Goal: Task Accomplishment & Management: Complete application form

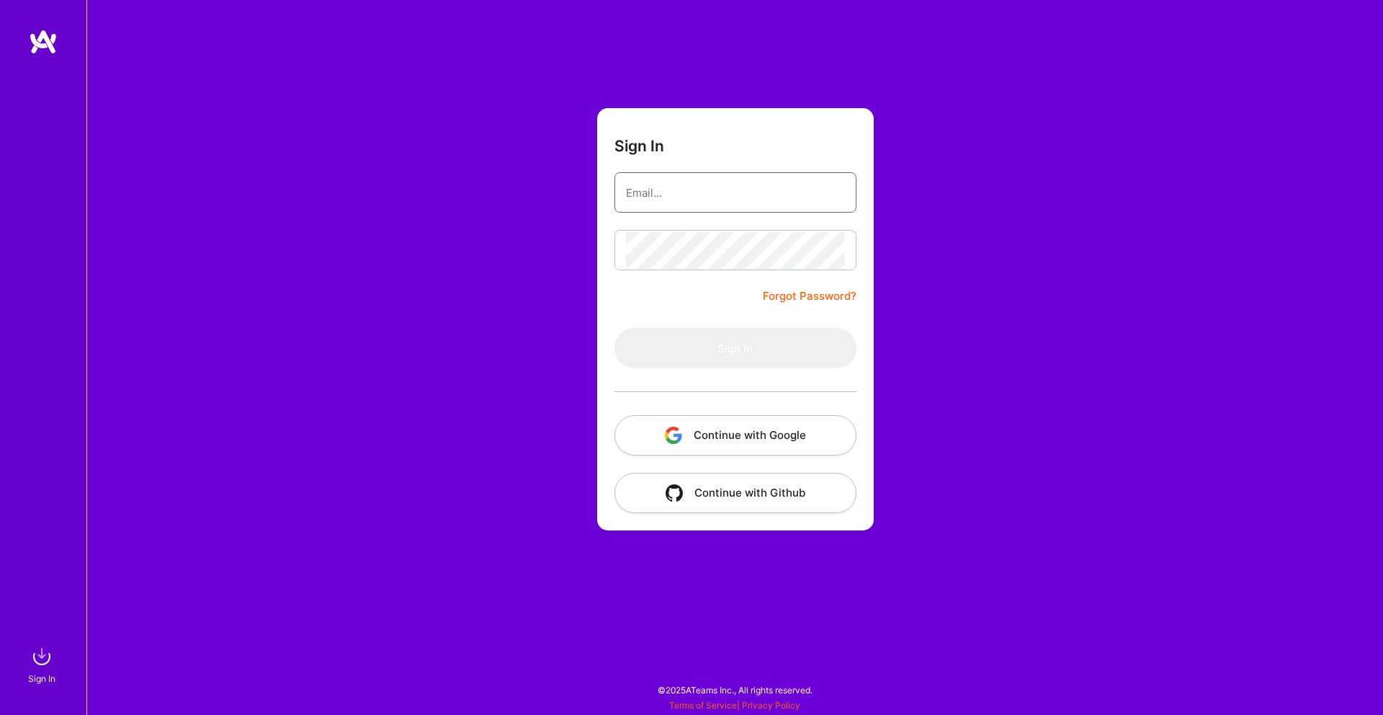
type input "[EMAIL_ADDRESS][DOMAIN_NAME]"
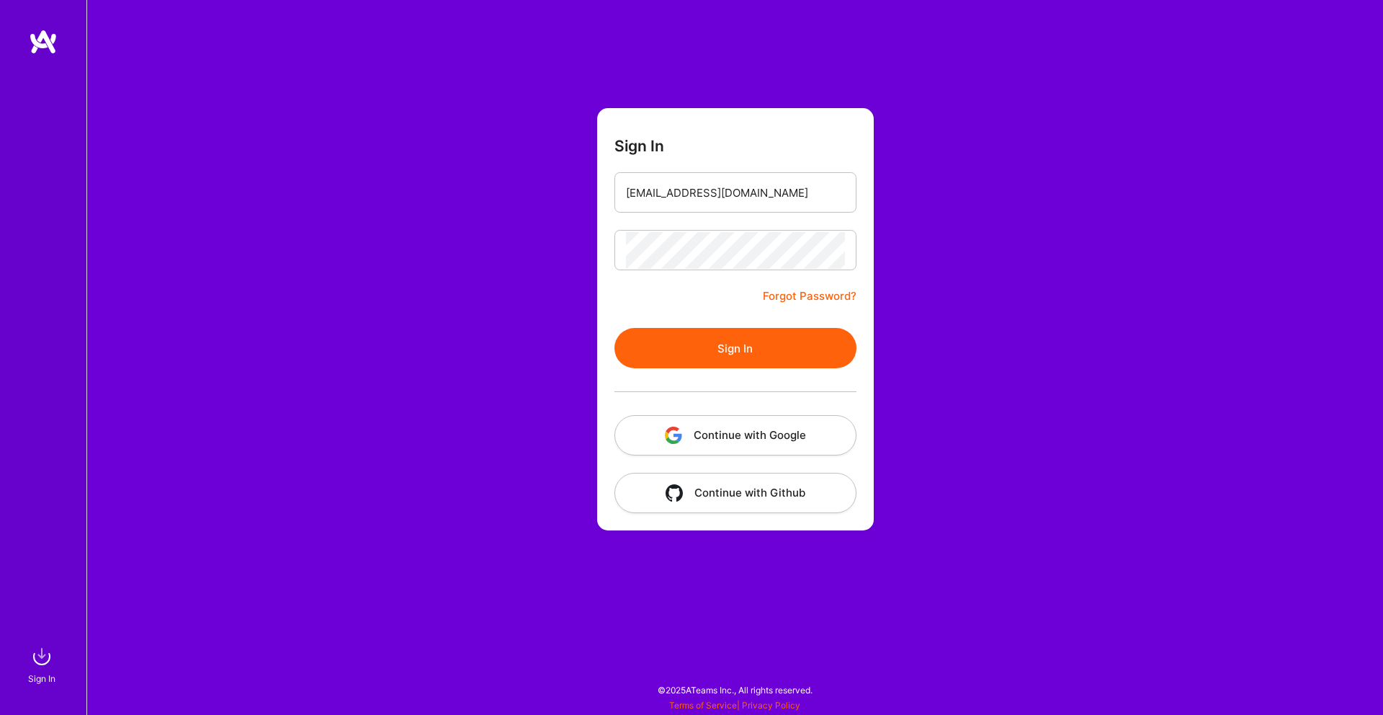
click at [787, 358] on button "Sign In" at bounding box center [736, 348] width 242 height 40
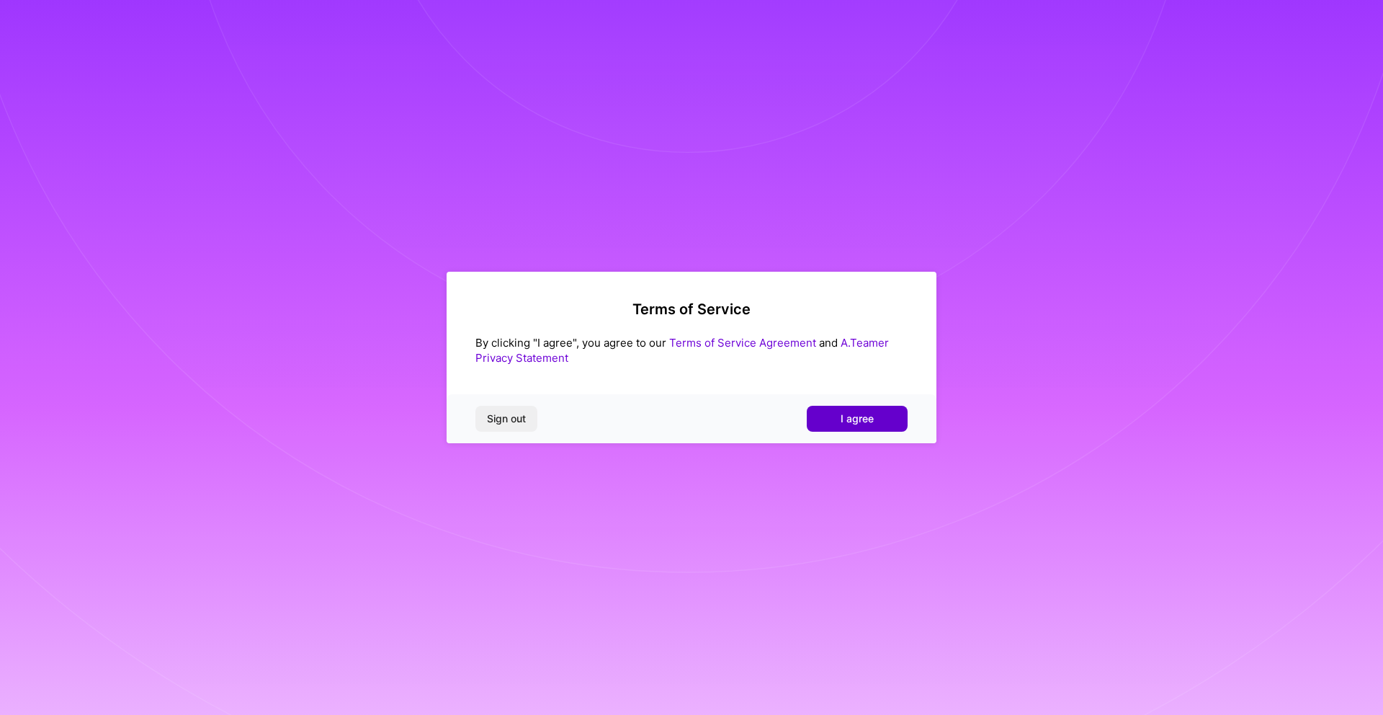
click at [839, 416] on button "I agree" at bounding box center [857, 419] width 101 height 26
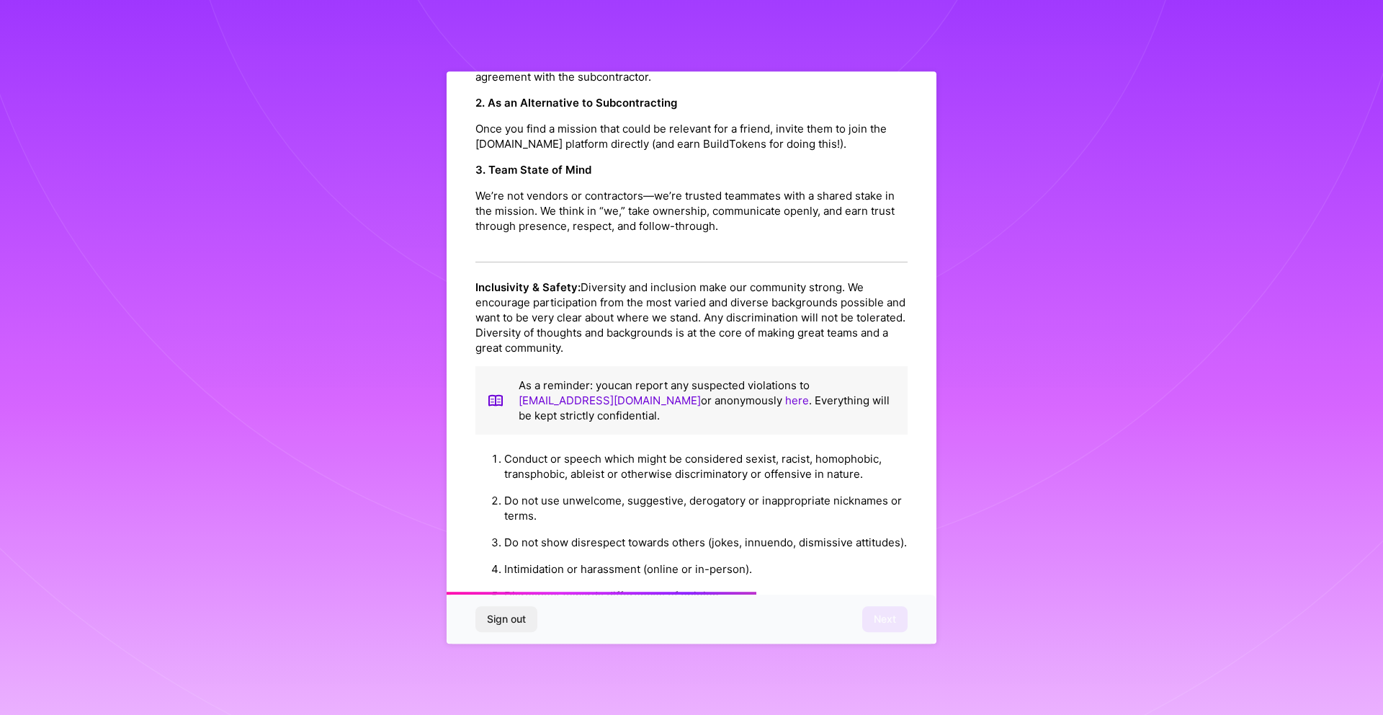
scroll to position [1397, 0]
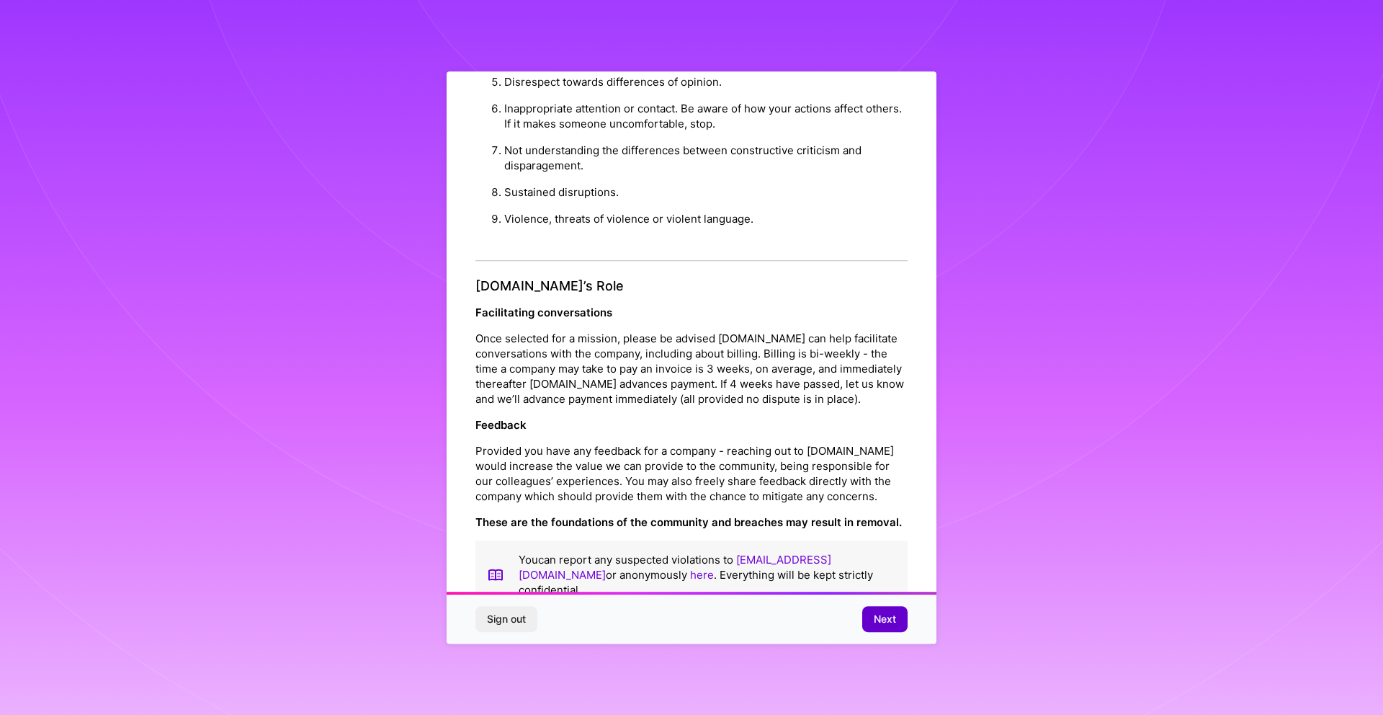
click at [889, 609] on button "Next" at bounding box center [884, 619] width 45 height 26
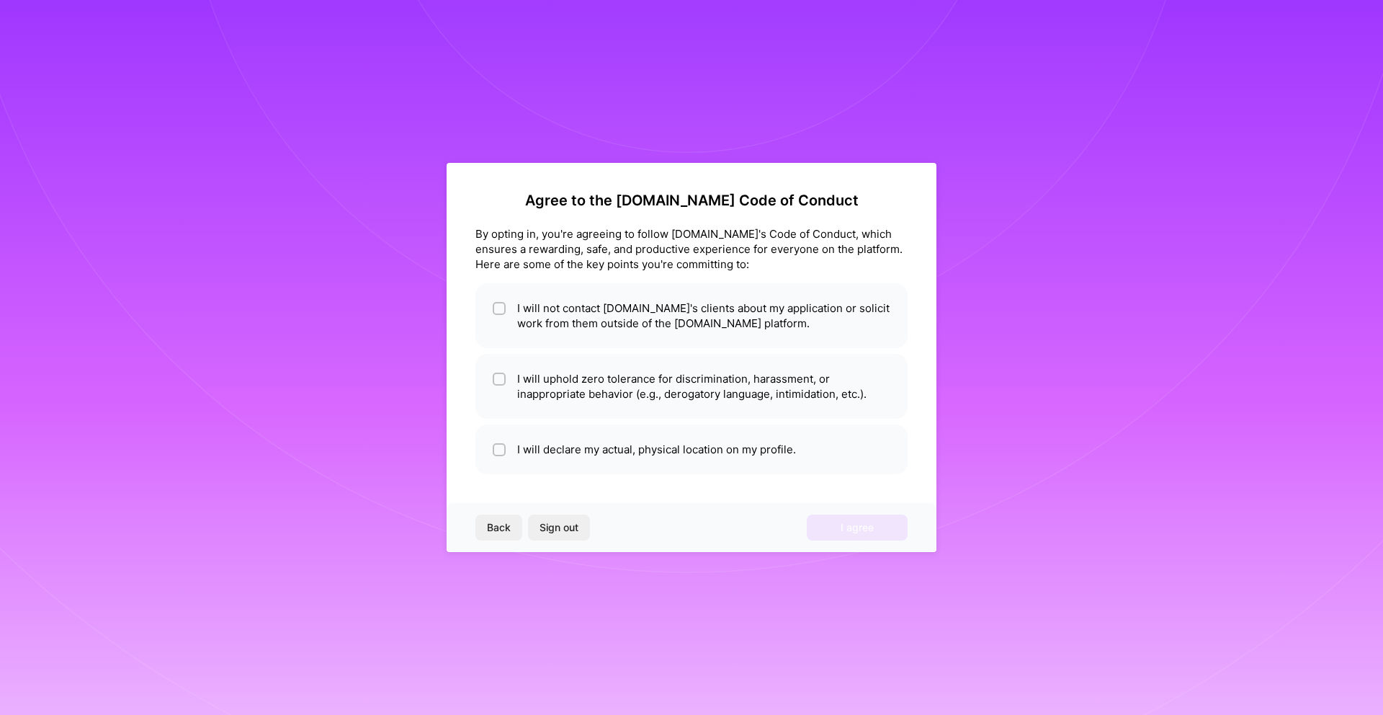
scroll to position [0, 0]
click at [630, 328] on li "I will not contact A.Team's clients about my application or solicit work from t…" at bounding box center [692, 315] width 432 height 65
checkbox input "true"
click at [611, 391] on li "I will uphold zero tolerance for discrimination, harassment, or inappropriate b…" at bounding box center [692, 386] width 432 height 65
checkbox input "true"
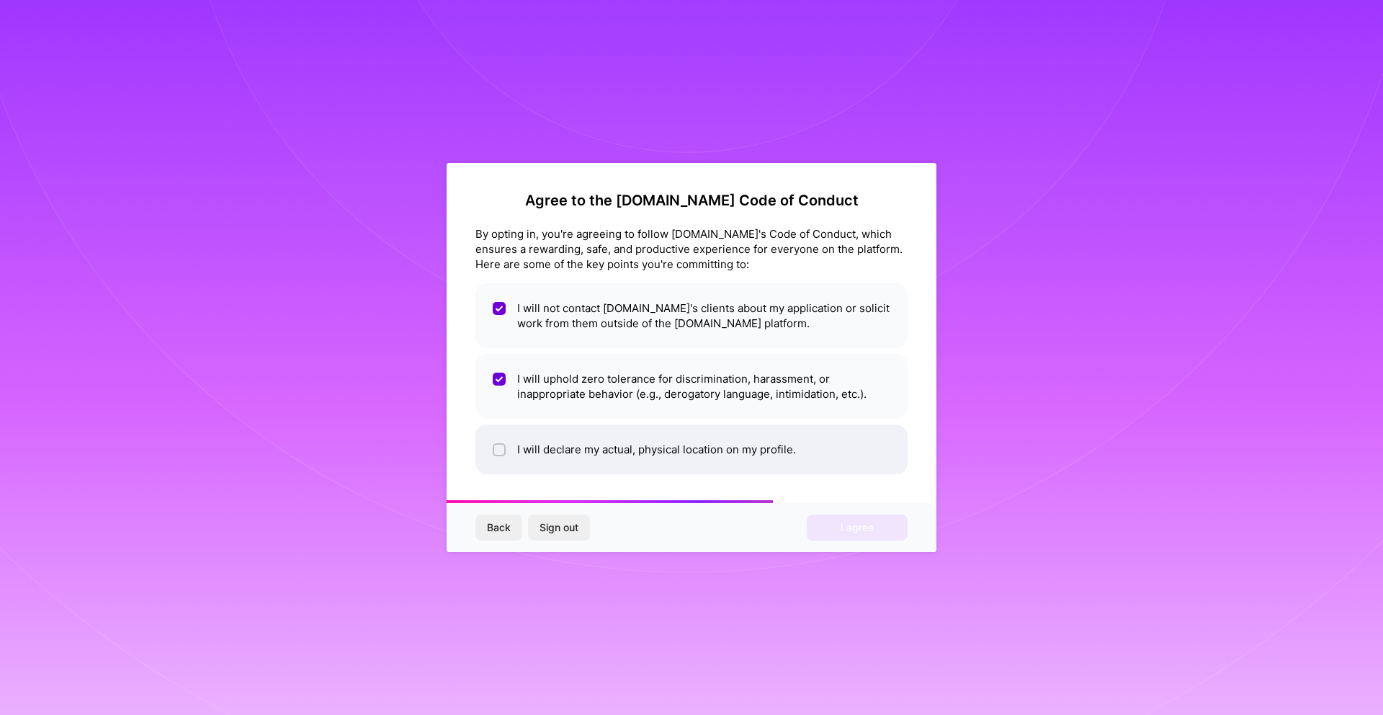
click at [614, 463] on li "I will declare my actual, physical location on my profile." at bounding box center [692, 449] width 432 height 50
checkbox input "true"
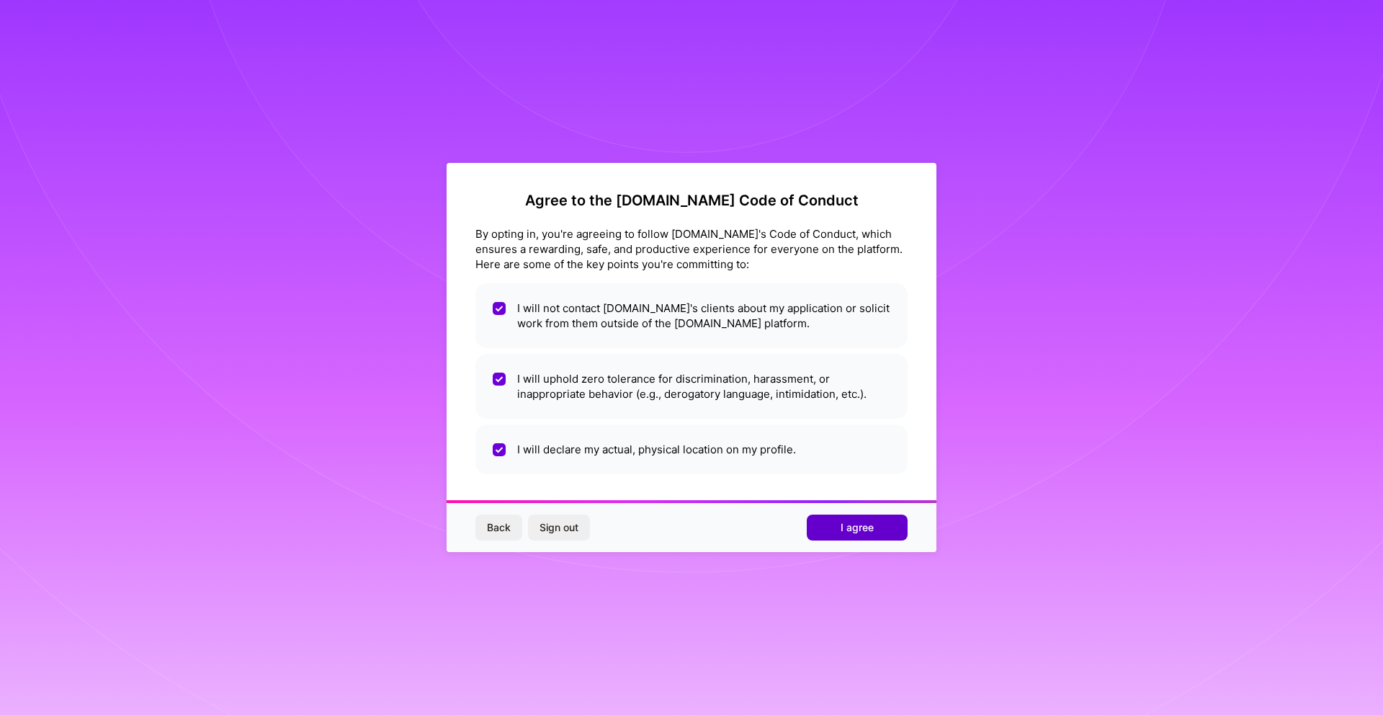
click at [843, 522] on span "I agree" at bounding box center [857, 527] width 33 height 14
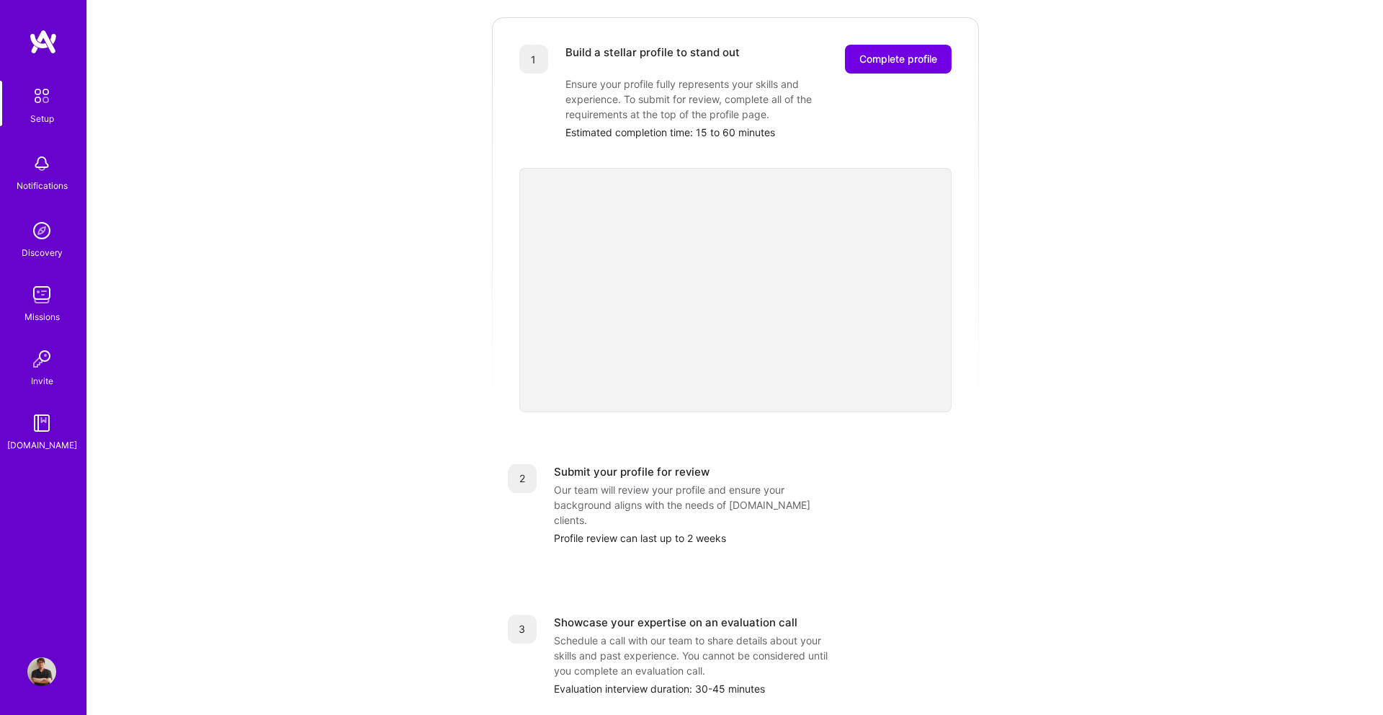
scroll to position [177, 0]
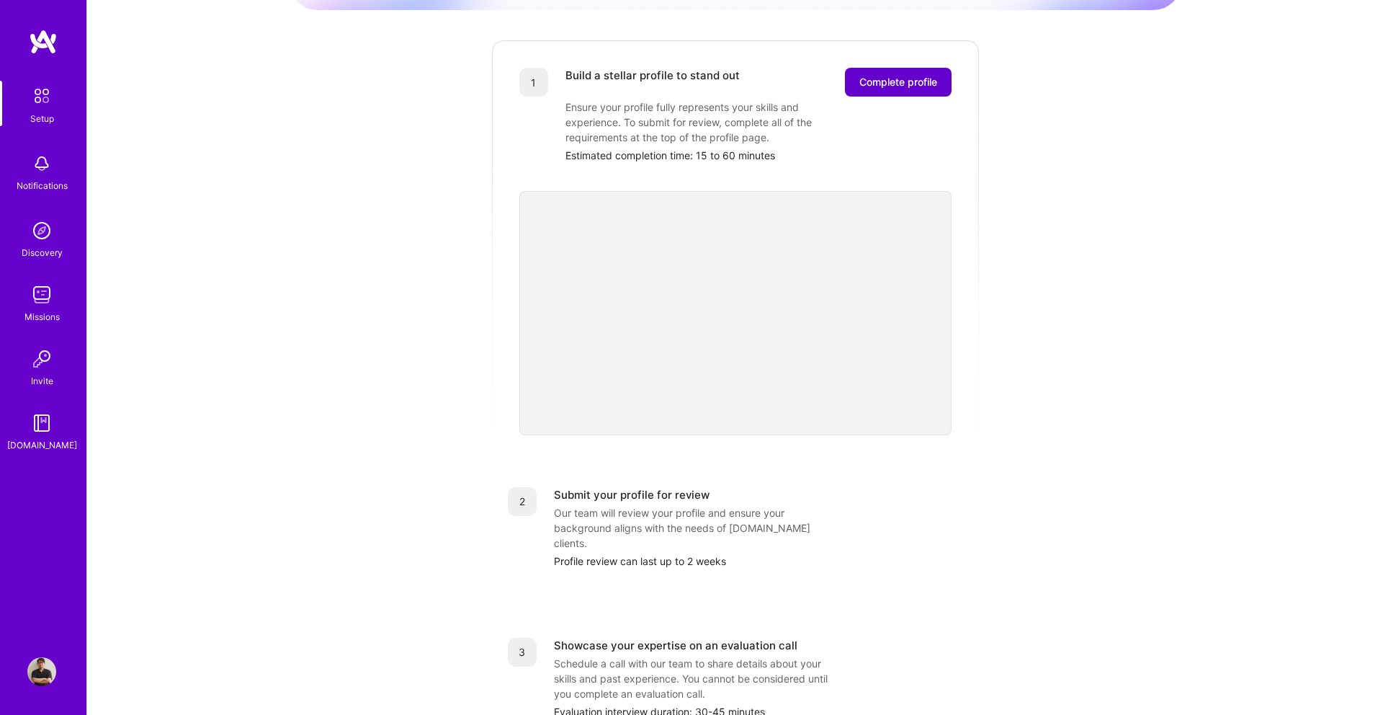
click at [882, 68] on button "Complete profile" at bounding box center [898, 82] width 107 height 29
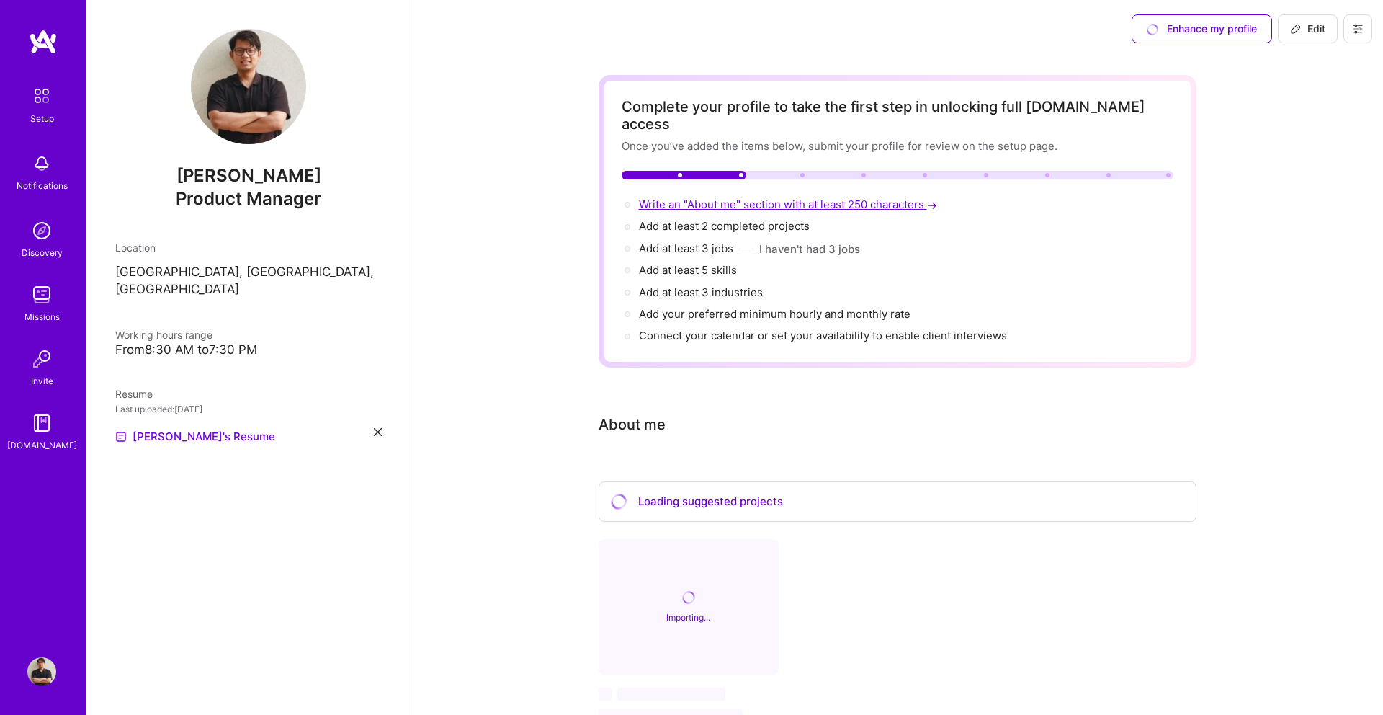
click at [681, 197] on span "Write an "About me" section with at least 250 characters →" at bounding box center [789, 204] width 301 height 14
select select "US"
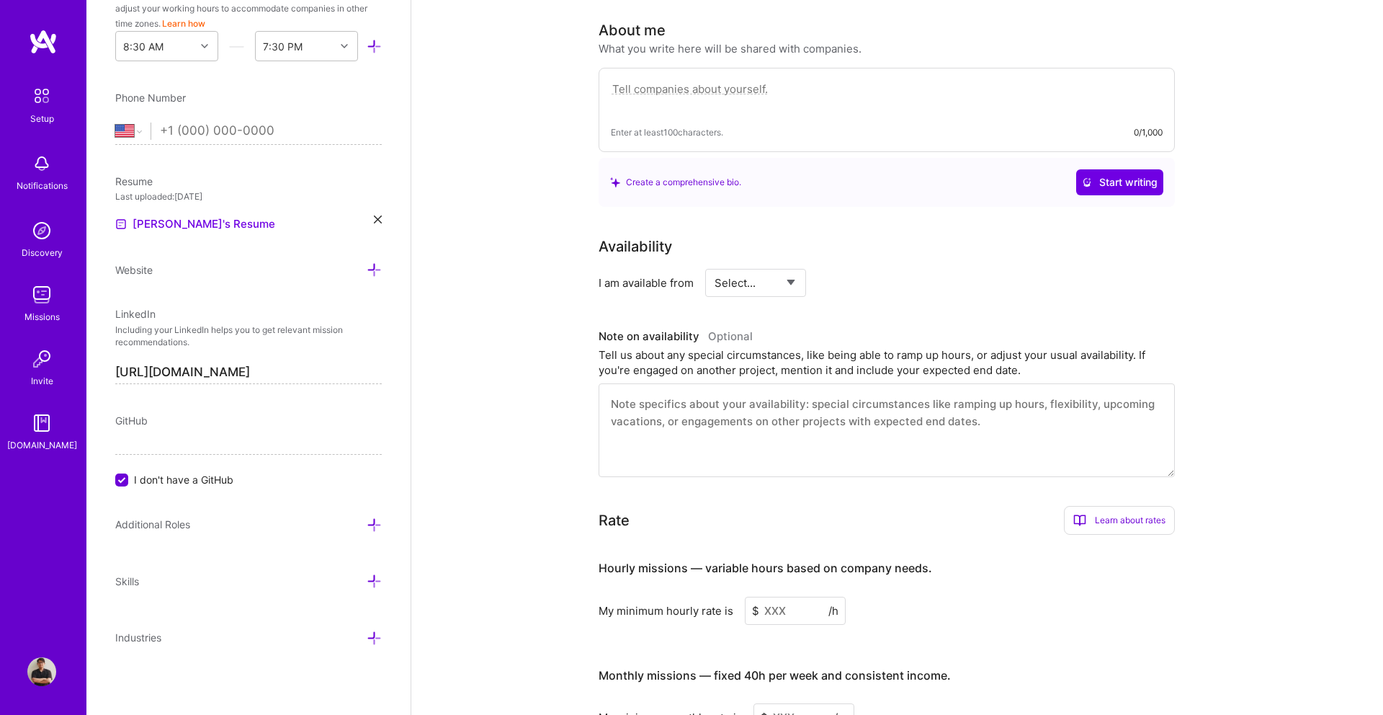
scroll to position [396, 0]
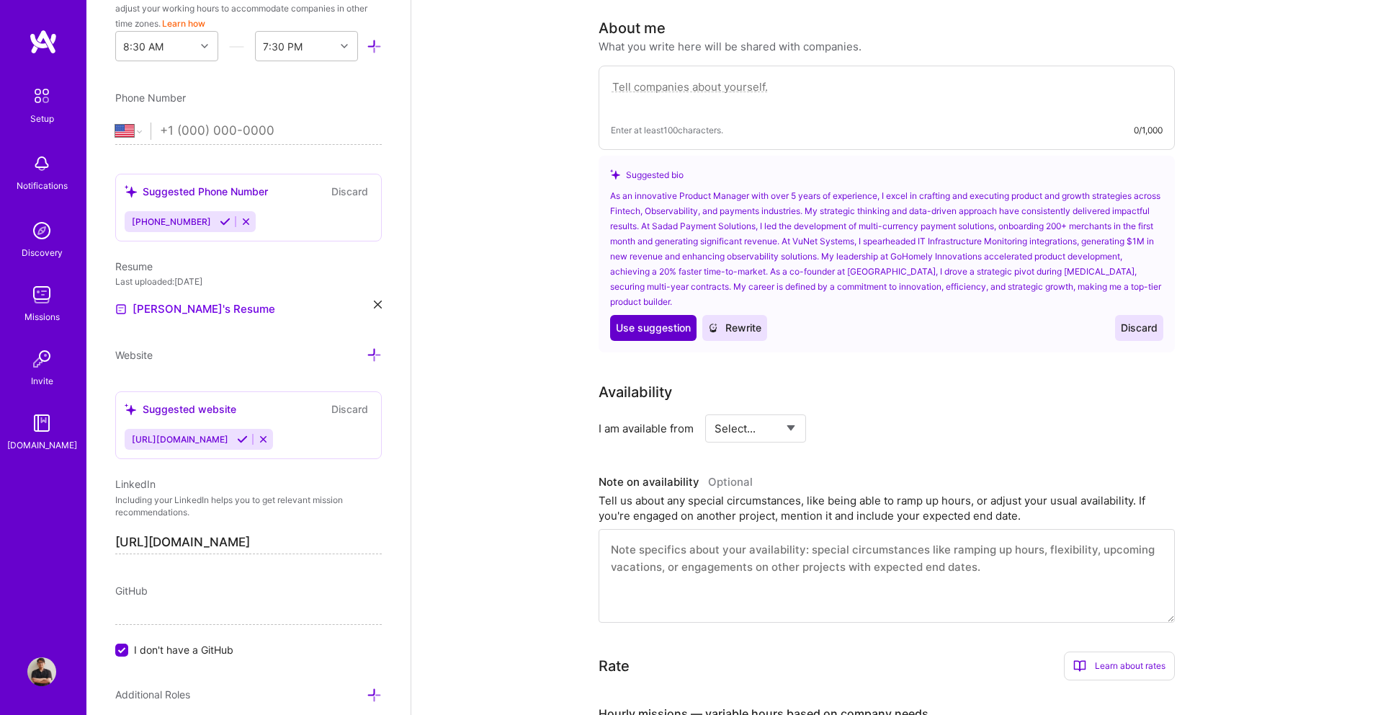
click at [692, 315] on button "Use Use suggestion" at bounding box center [653, 328] width 86 height 26
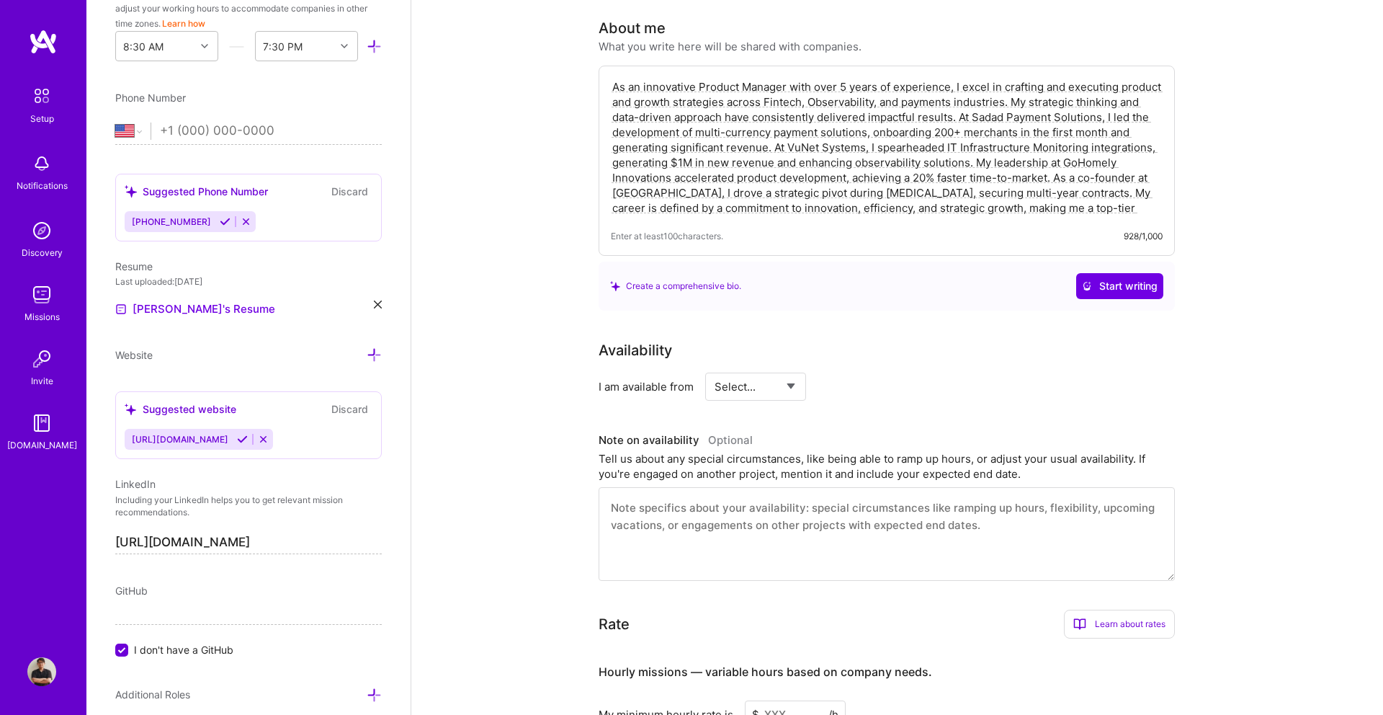
click at [910, 86] on textarea "As an innovative Product Manager with over 5 years of experience, I excel in cr…" at bounding box center [887, 147] width 552 height 139
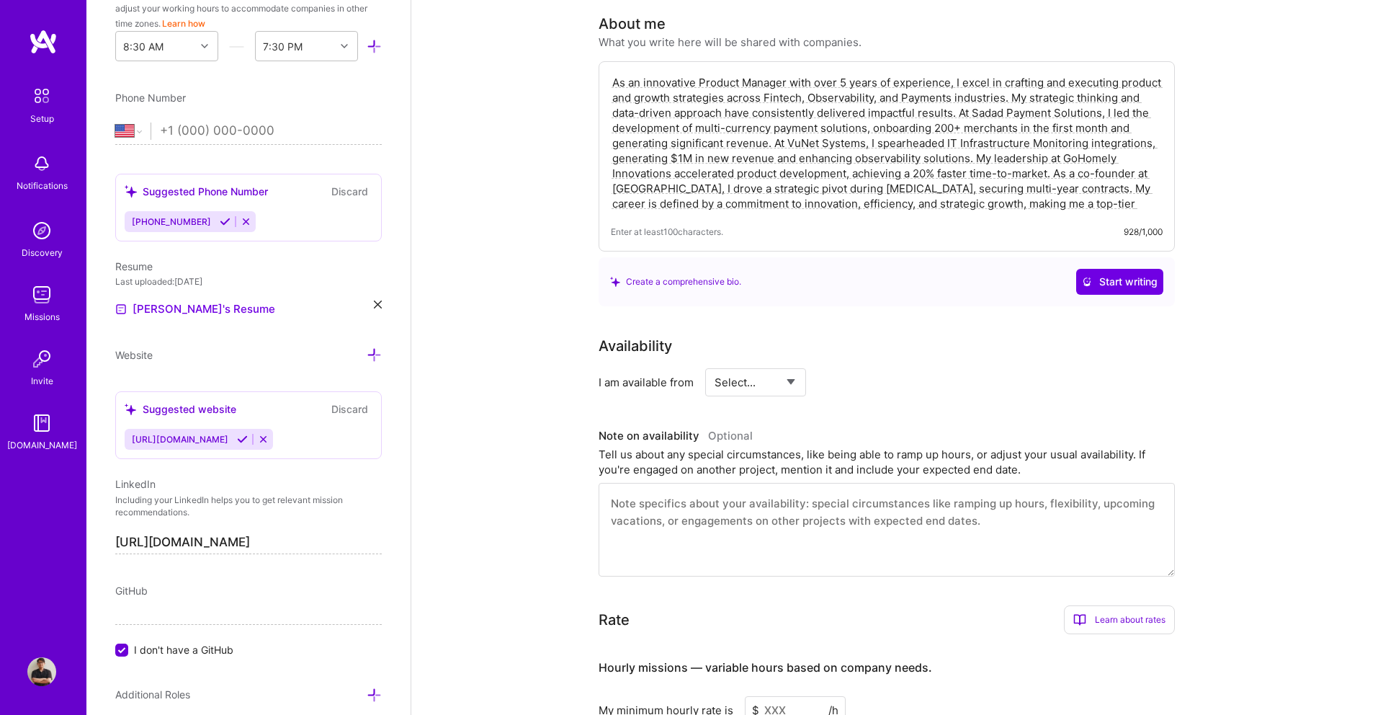
scroll to position [405, 0]
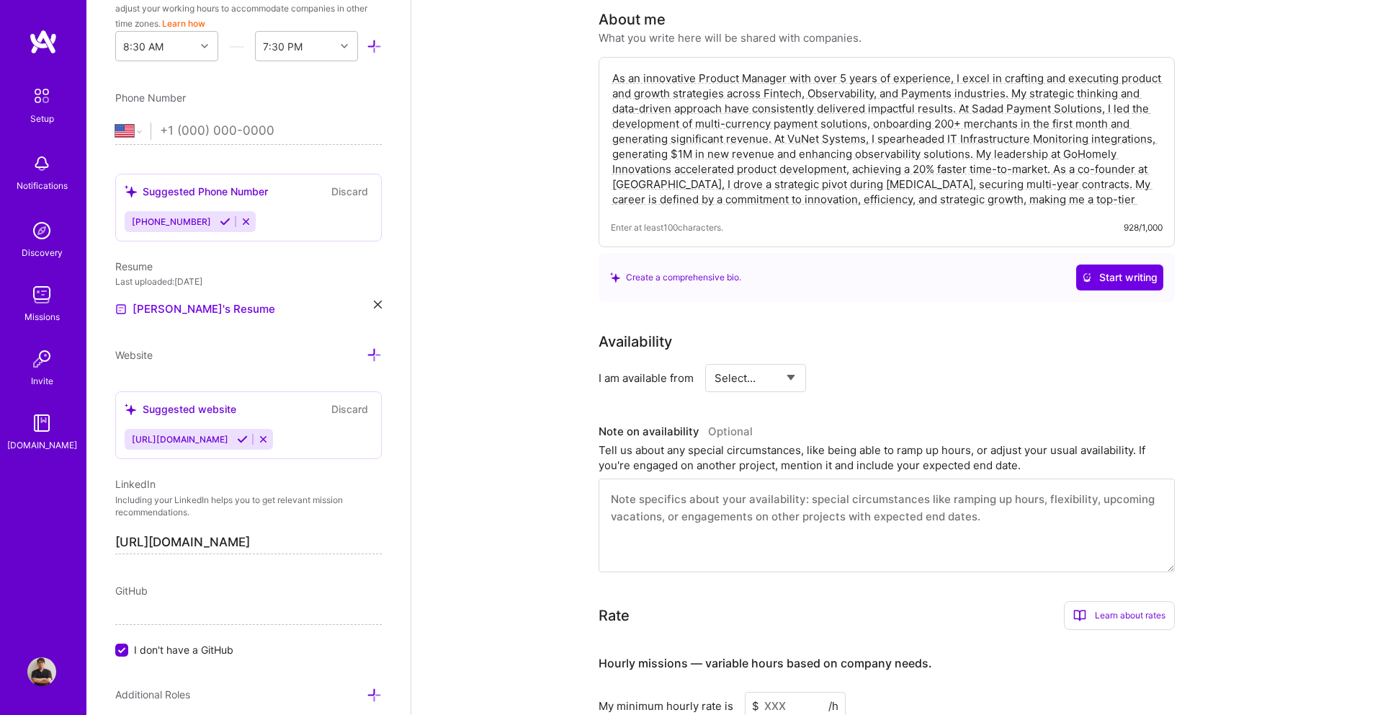
click at [1154, 124] on textarea "As an innovative Product Manager with over 5 years of experience, I excel in cr…" at bounding box center [887, 138] width 552 height 139
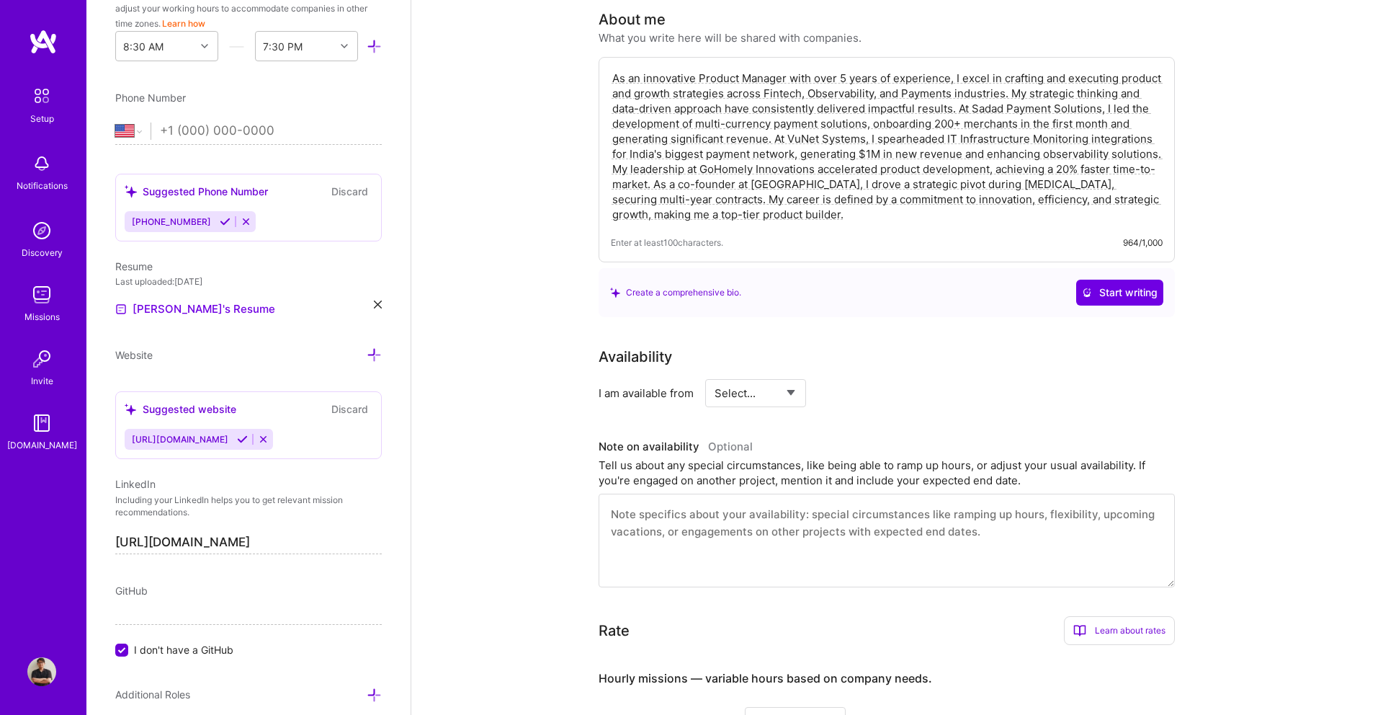
type textarea "As an innovative Product Manager with over 5 years of experience, I excel in cr…"
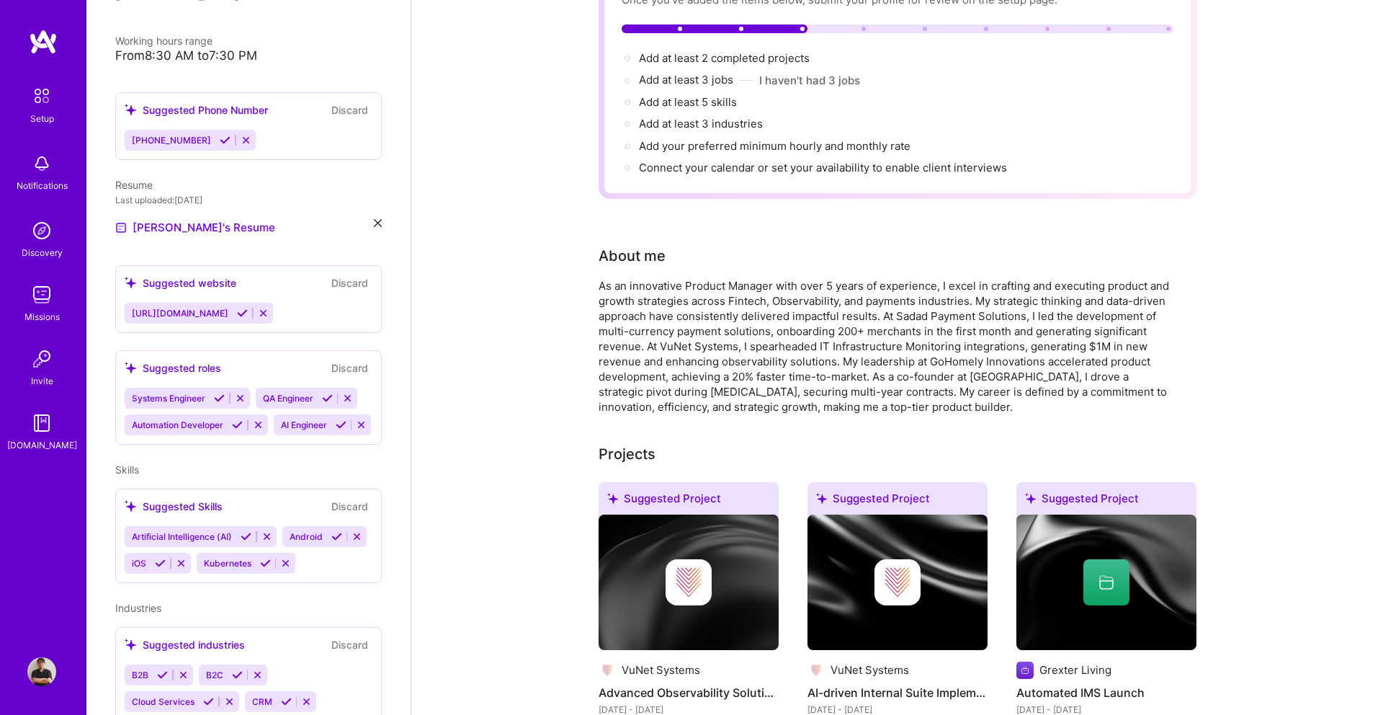
scroll to position [182, 0]
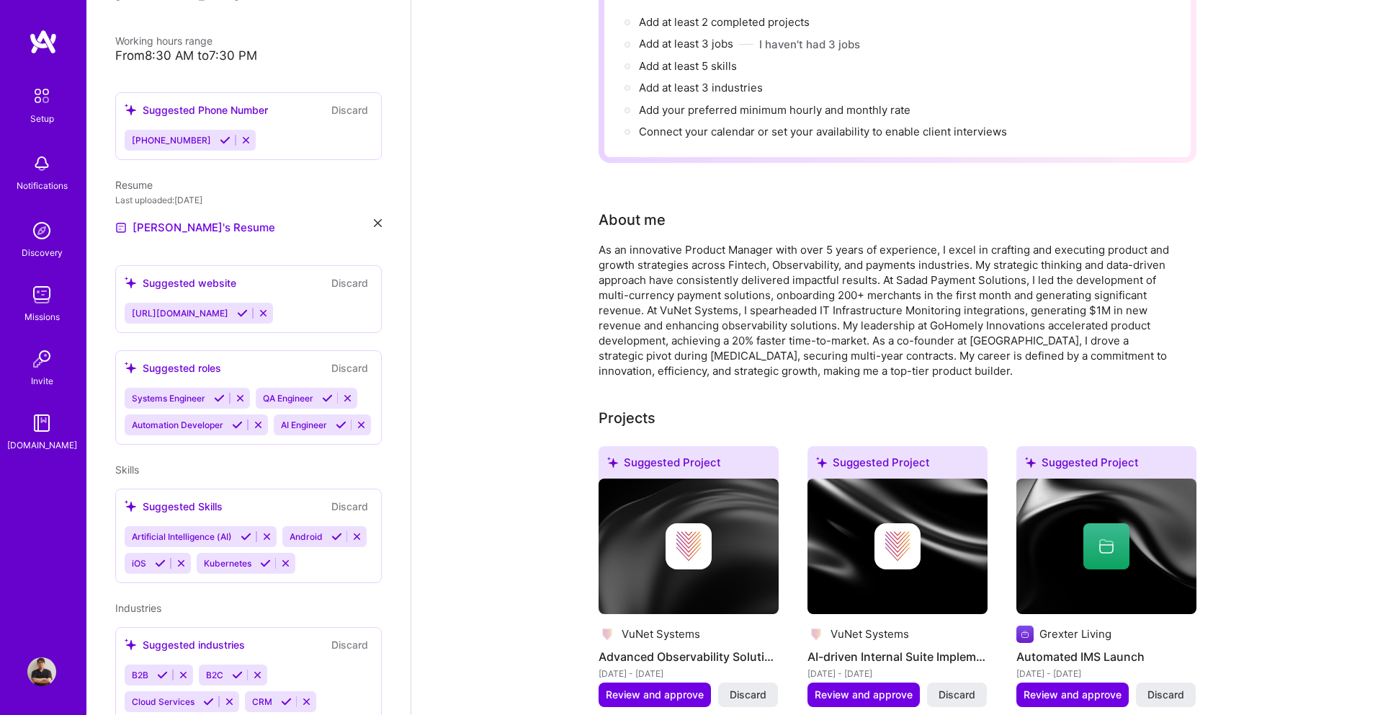
click at [927, 331] on div "As an innovative Product Manager with over 5 years of experience, I excel in cr…" at bounding box center [887, 310] width 576 height 136
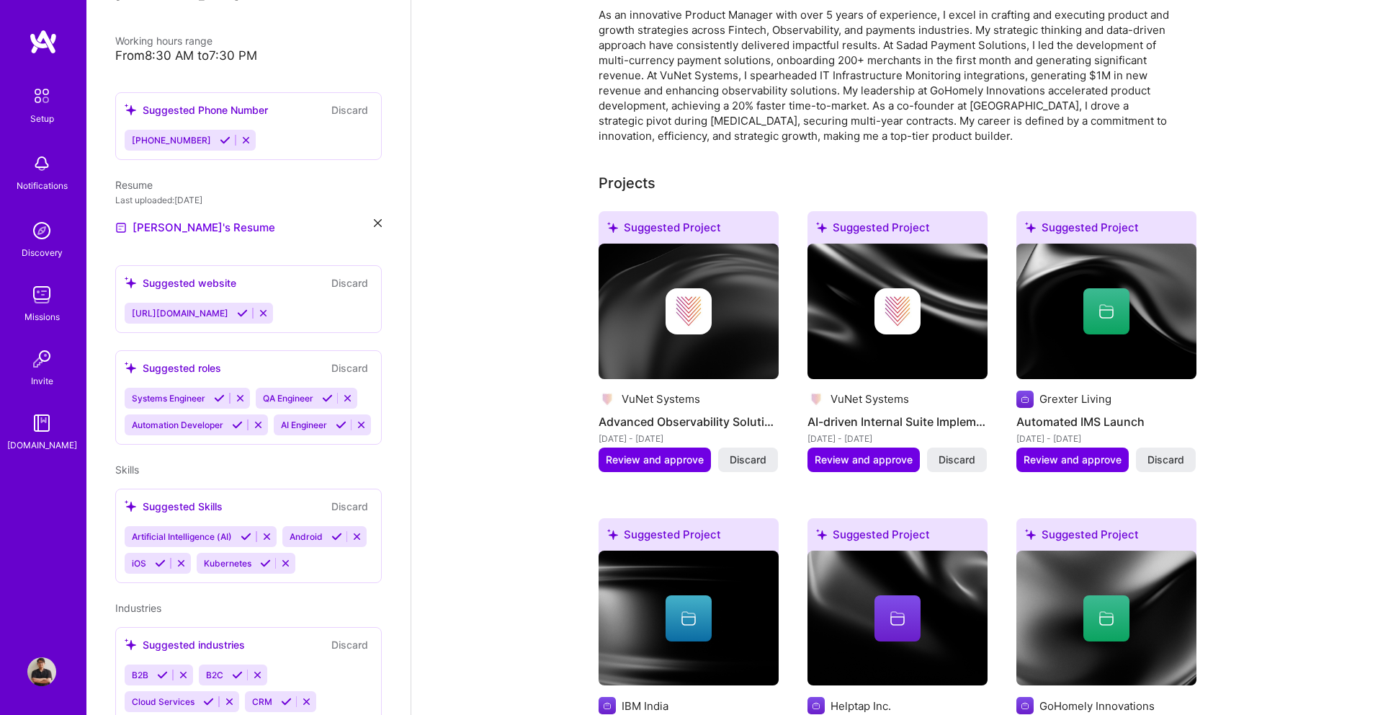
scroll to position [442, 0]
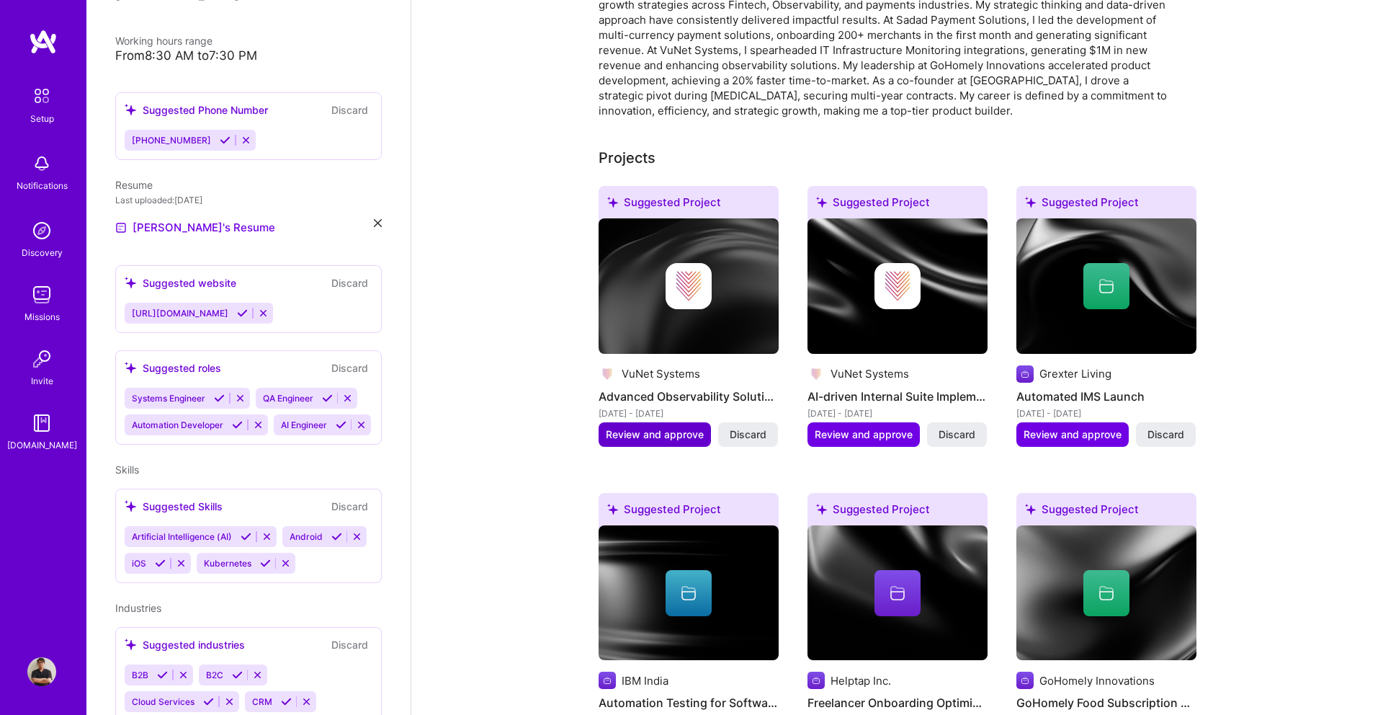
click at [687, 424] on button "Review and approve" at bounding box center [655, 434] width 112 height 24
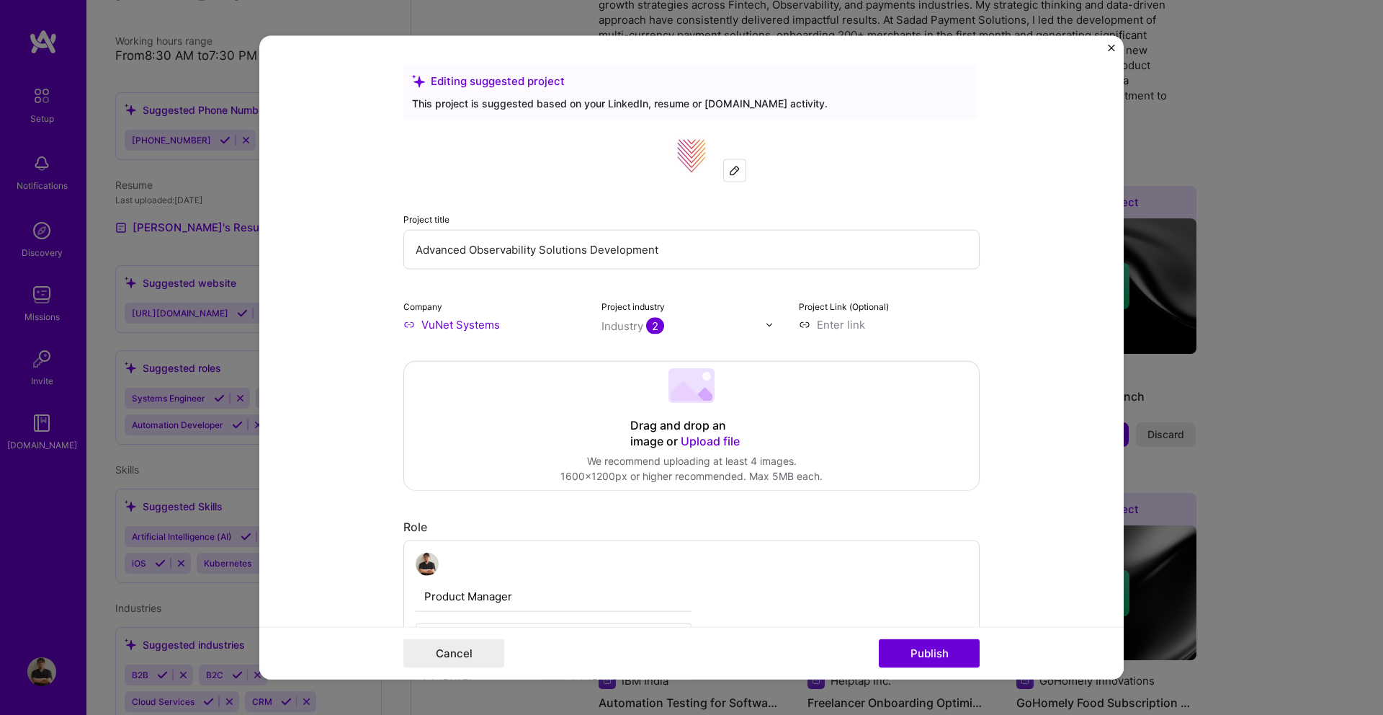
click at [665, 321] on input "text" at bounding box center [684, 325] width 164 height 15
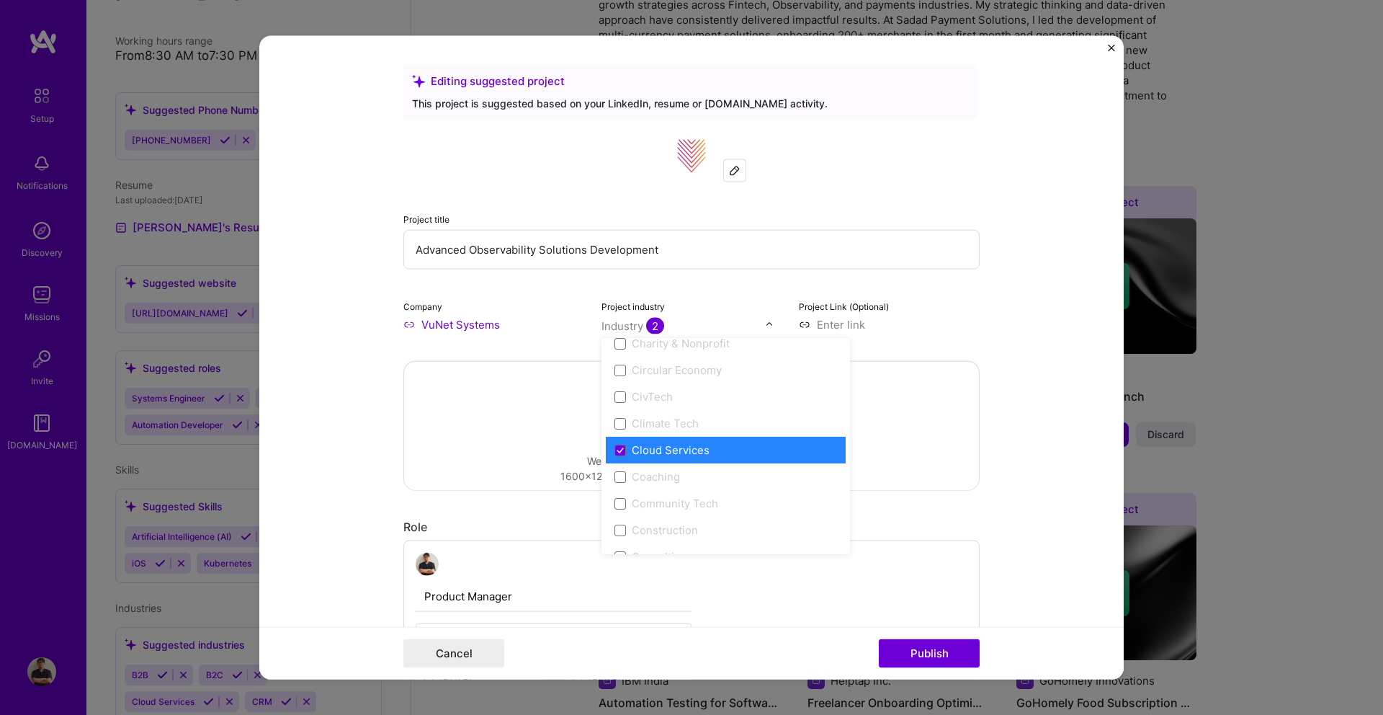
scroll to position [715, 0]
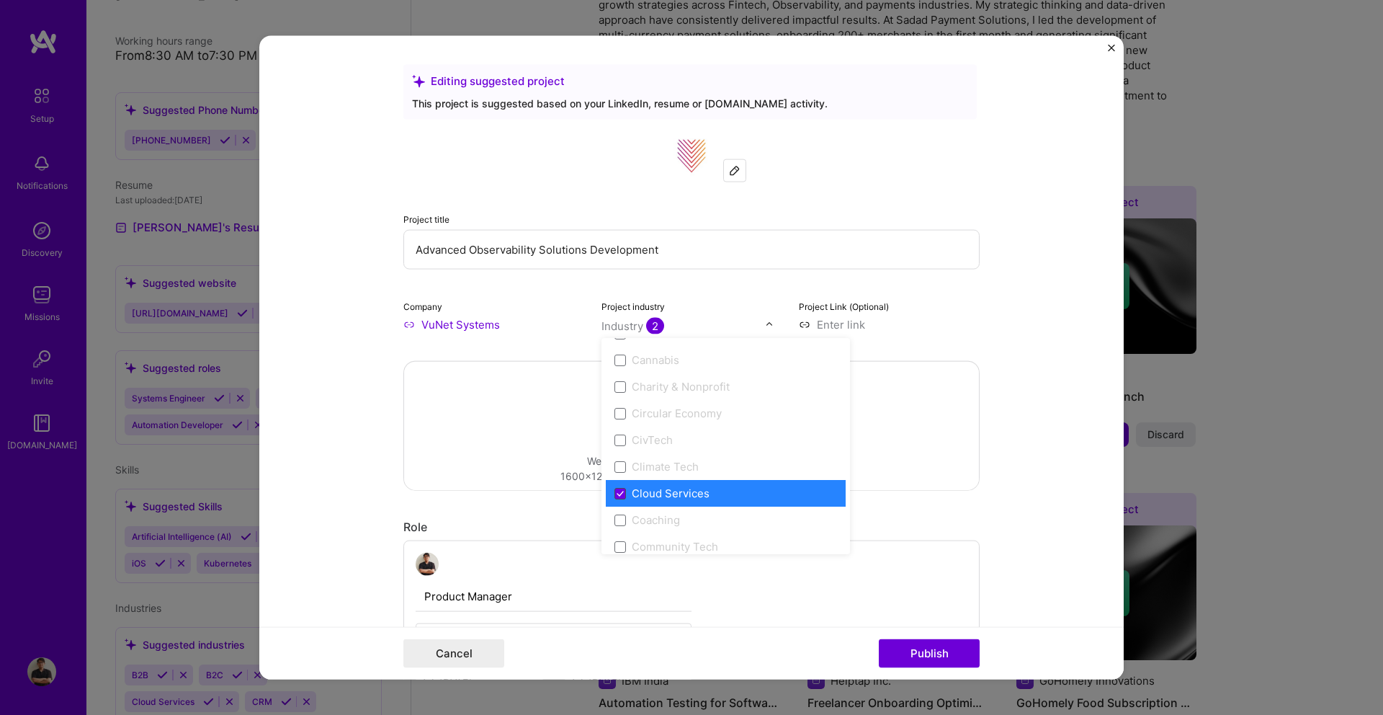
click at [622, 491] on icon at bounding box center [620, 493] width 7 height 6
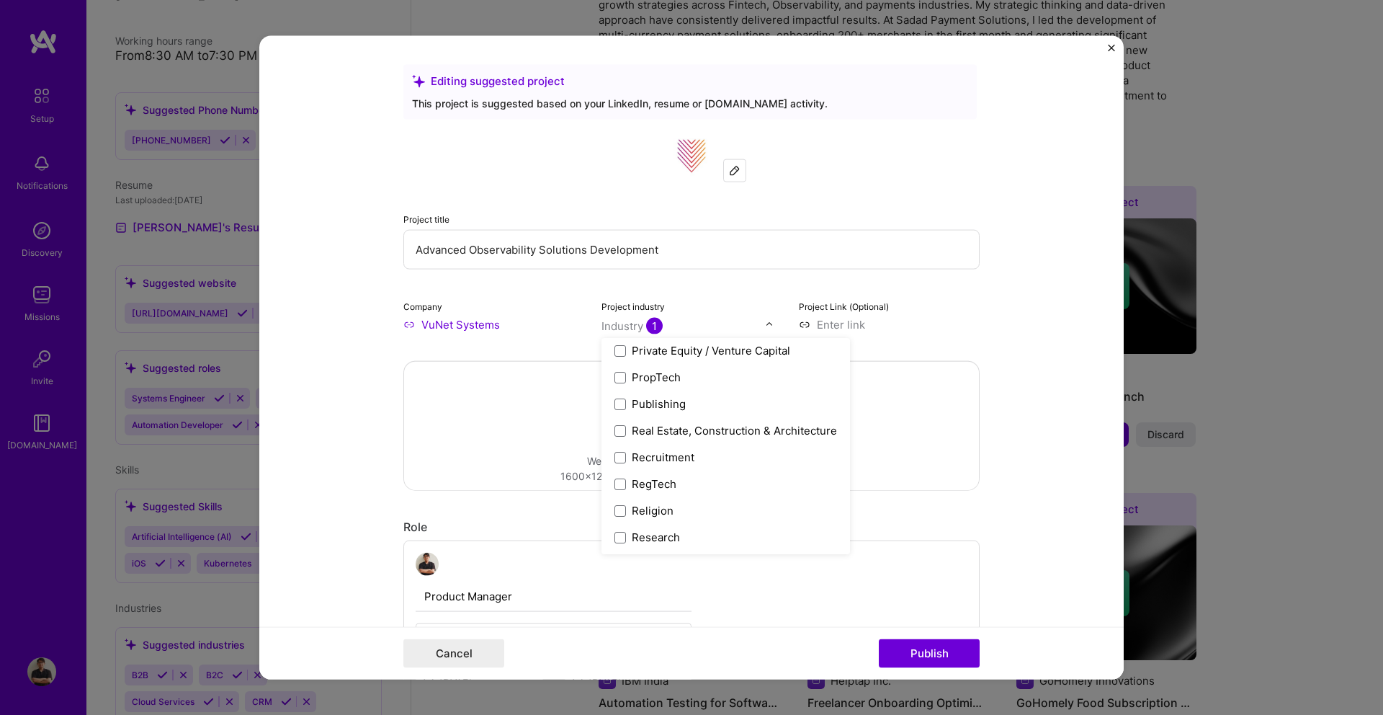
scroll to position [2991, 0]
click at [525, 292] on div "Project title Advanced Observability Solutions Development Company VuNet System…" at bounding box center [691, 231] width 576 height 202
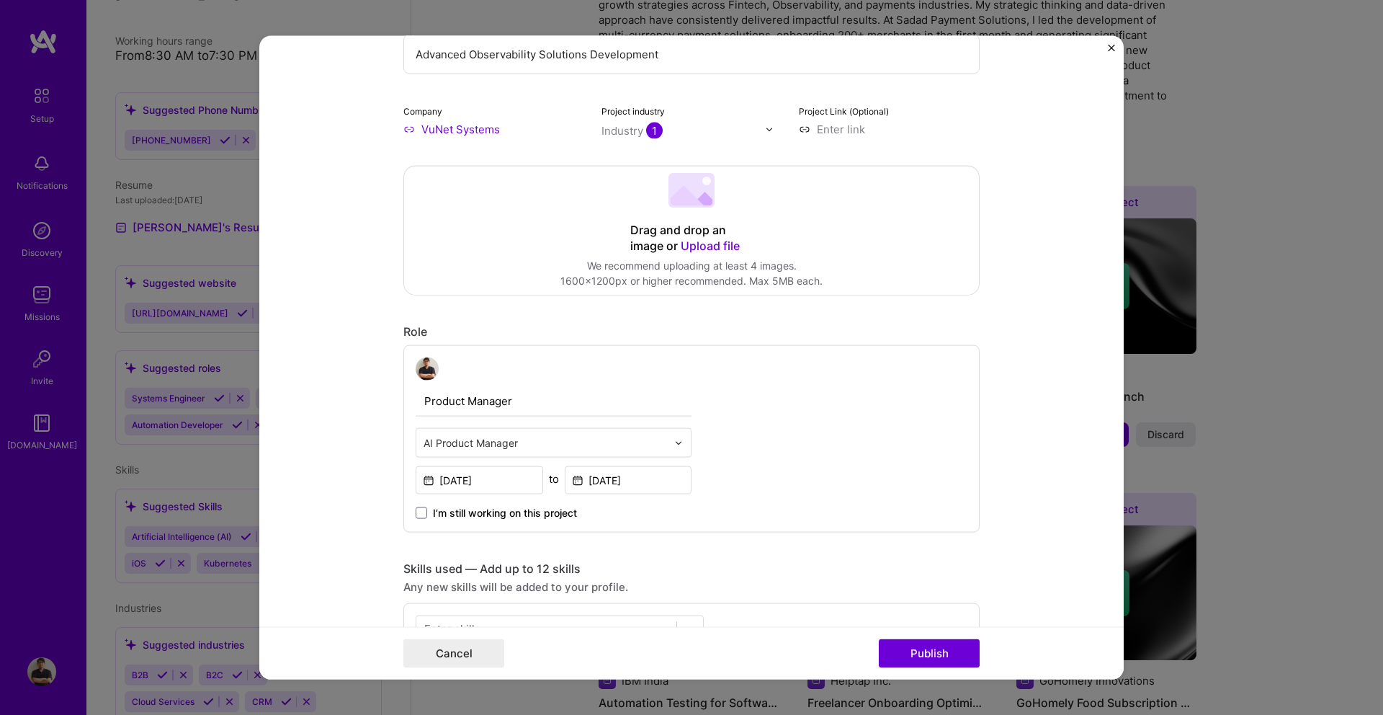
scroll to position [212, 0]
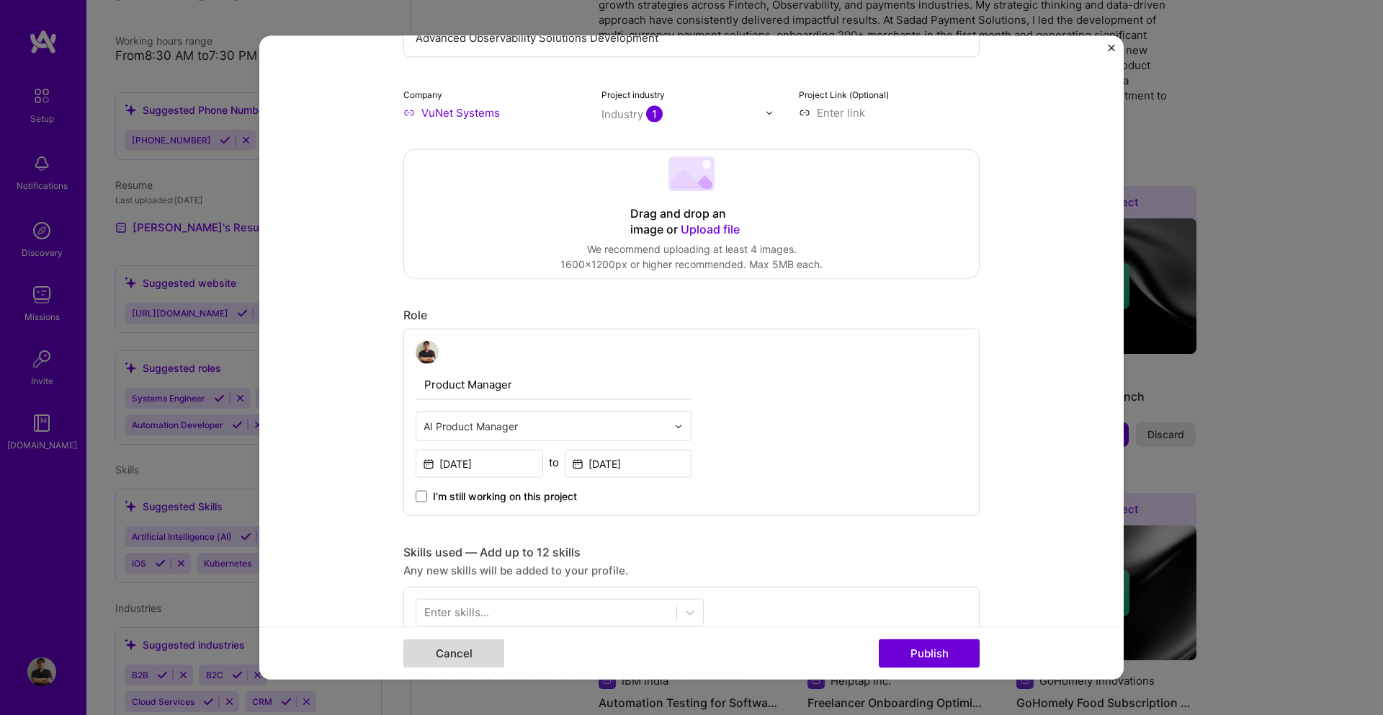
click at [460, 645] on button "Cancel" at bounding box center [453, 652] width 101 height 29
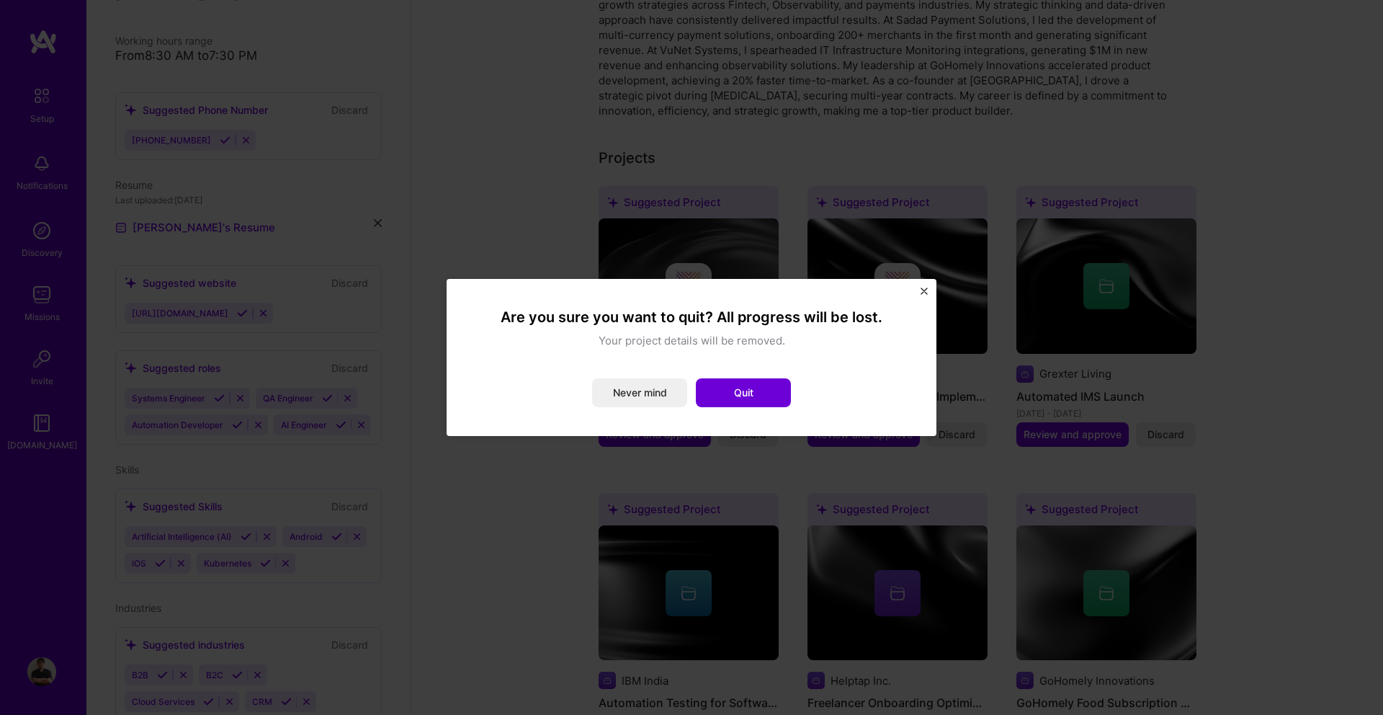
click at [926, 287] on img "Close" at bounding box center [924, 290] width 7 height 7
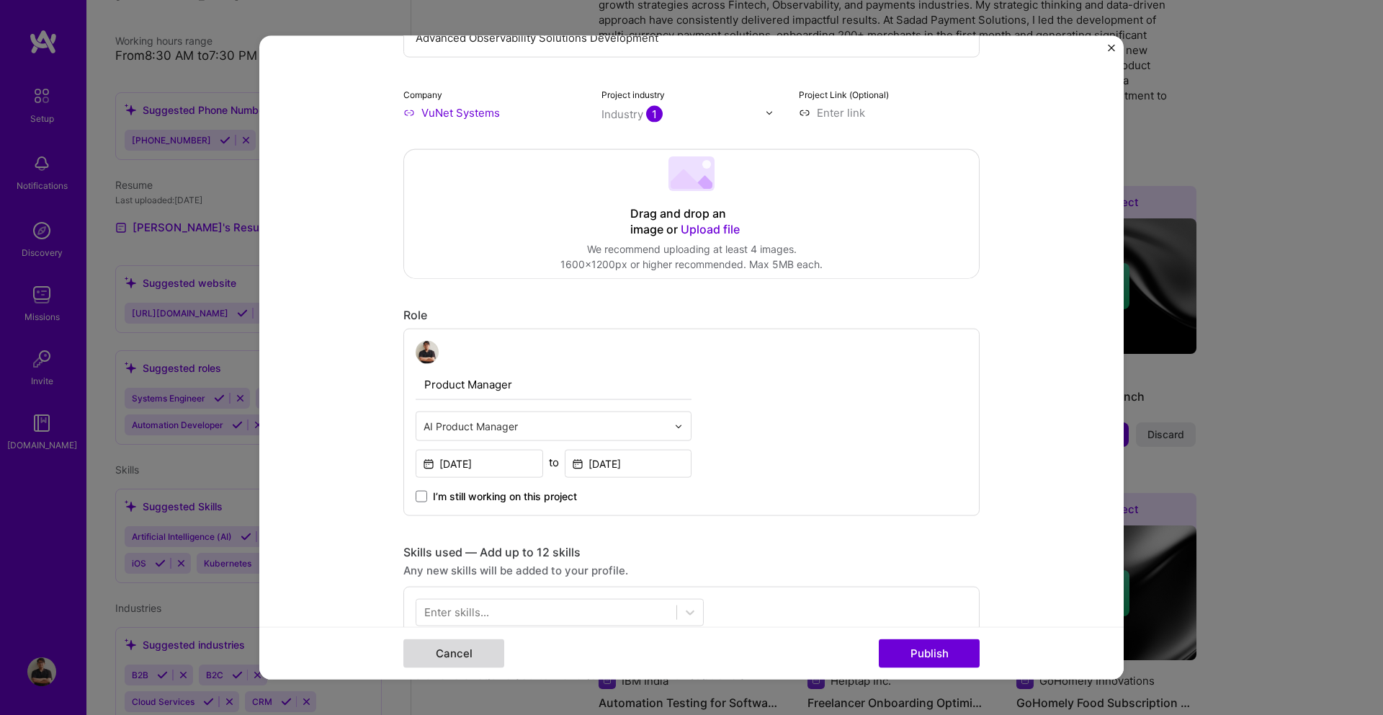
click at [468, 656] on button "Cancel" at bounding box center [453, 652] width 101 height 29
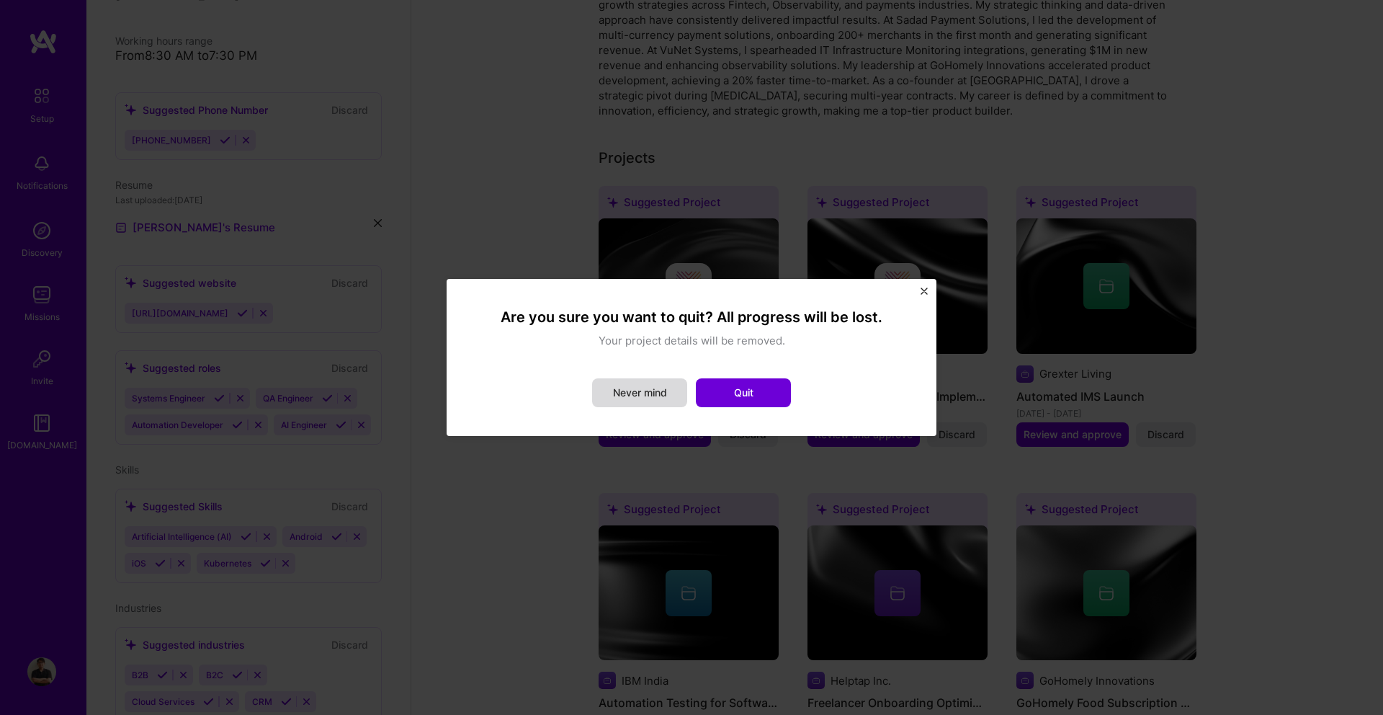
click at [655, 394] on button "Never mind" at bounding box center [639, 392] width 95 height 29
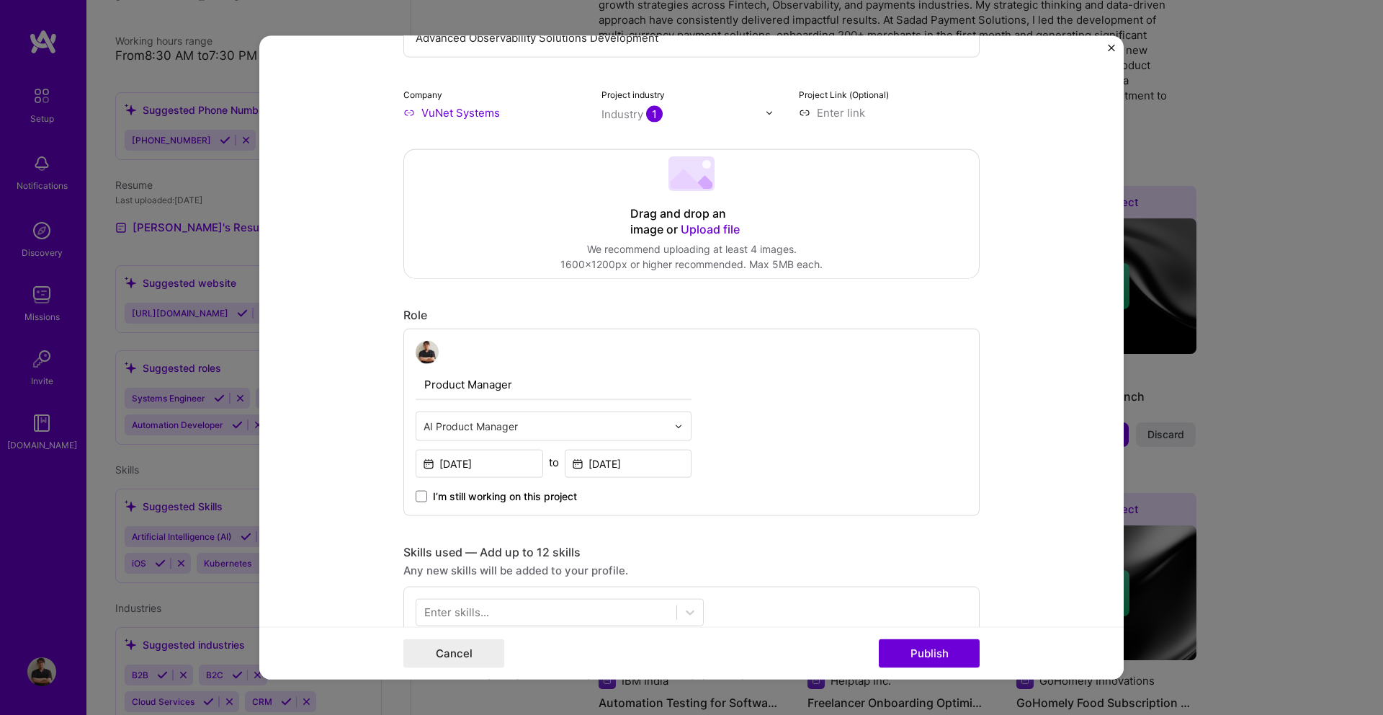
click at [403, 674] on div "Cancel Publish" at bounding box center [691, 652] width 865 height 53
click at [420, 664] on button "Cancel" at bounding box center [453, 652] width 101 height 29
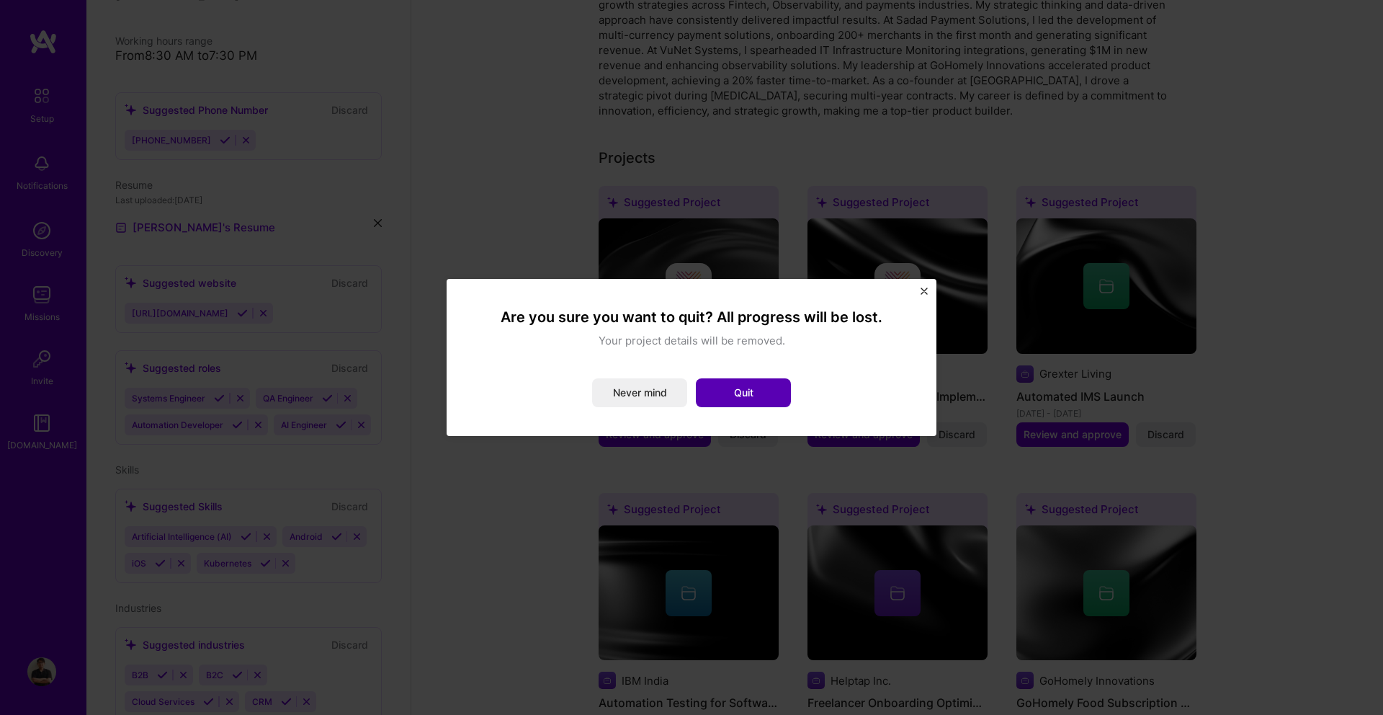
click at [755, 396] on button "Quit" at bounding box center [743, 392] width 95 height 29
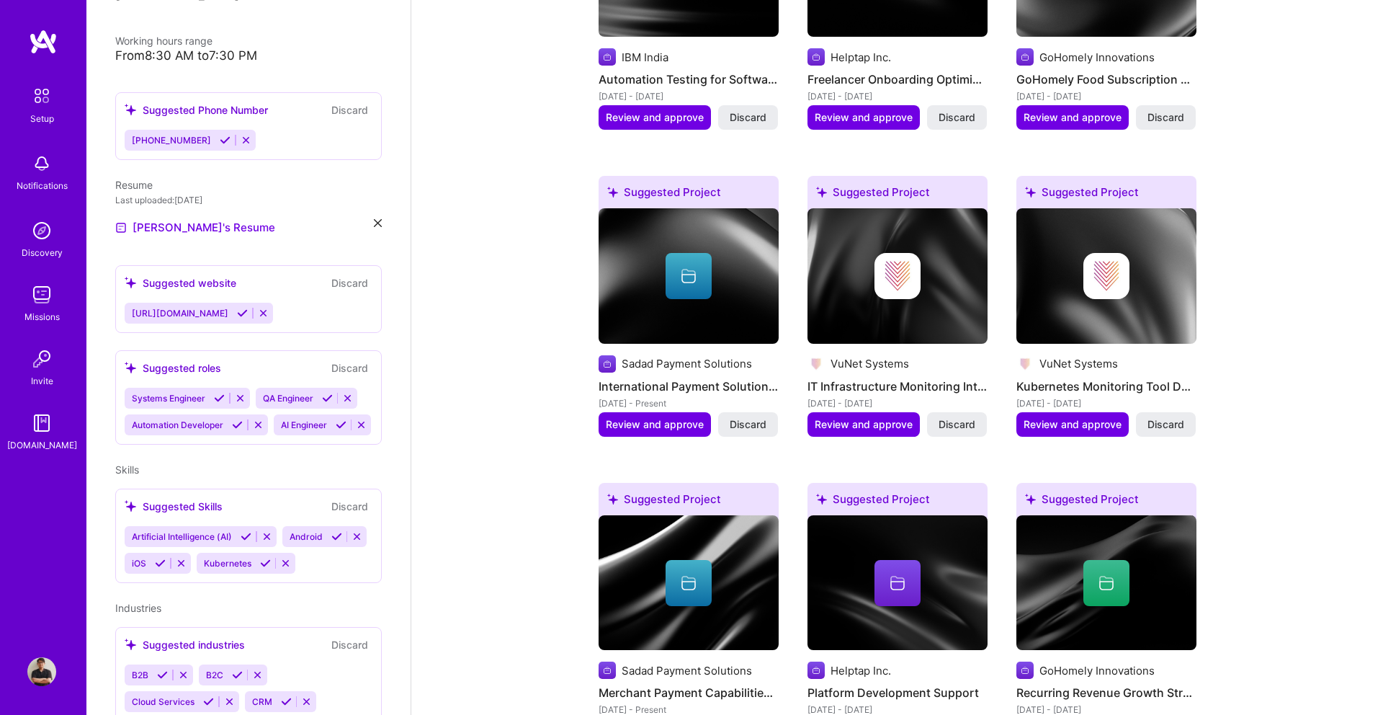
scroll to position [1068, 0]
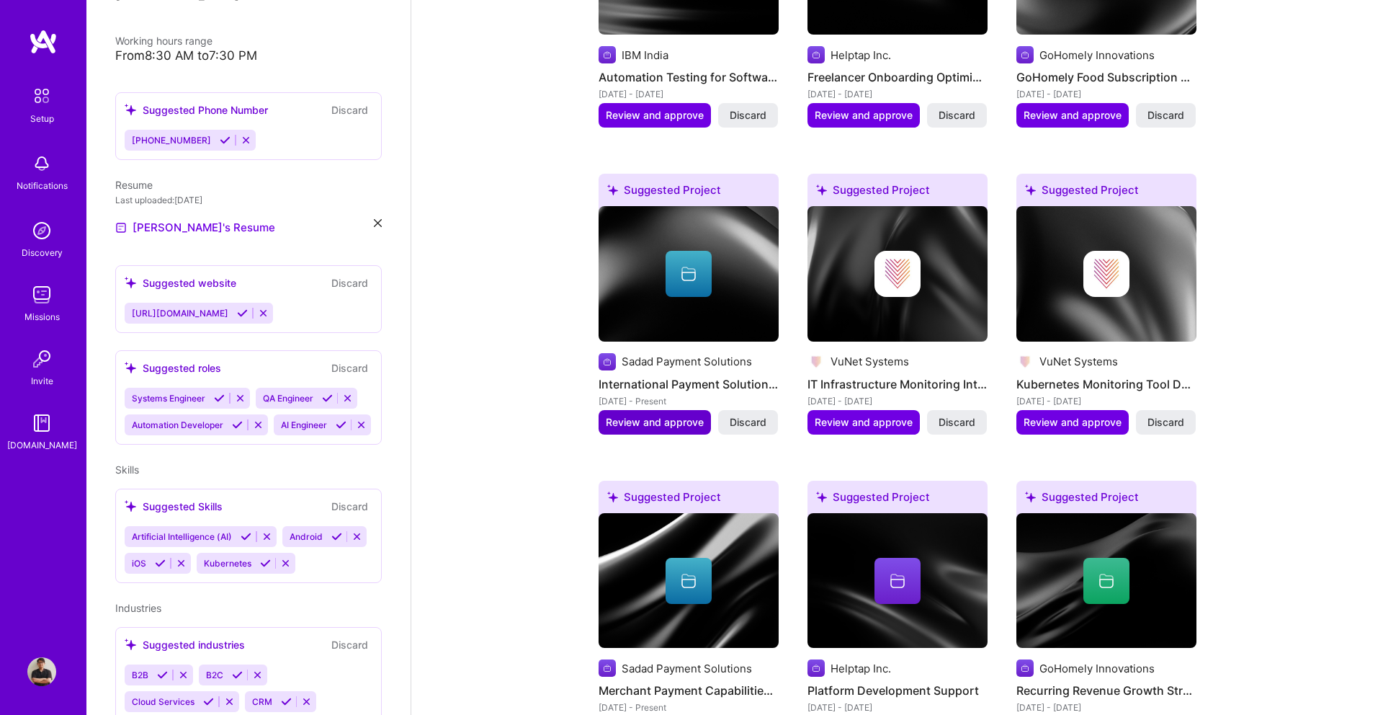
click at [669, 415] on span "Review and approve" at bounding box center [655, 422] width 98 height 14
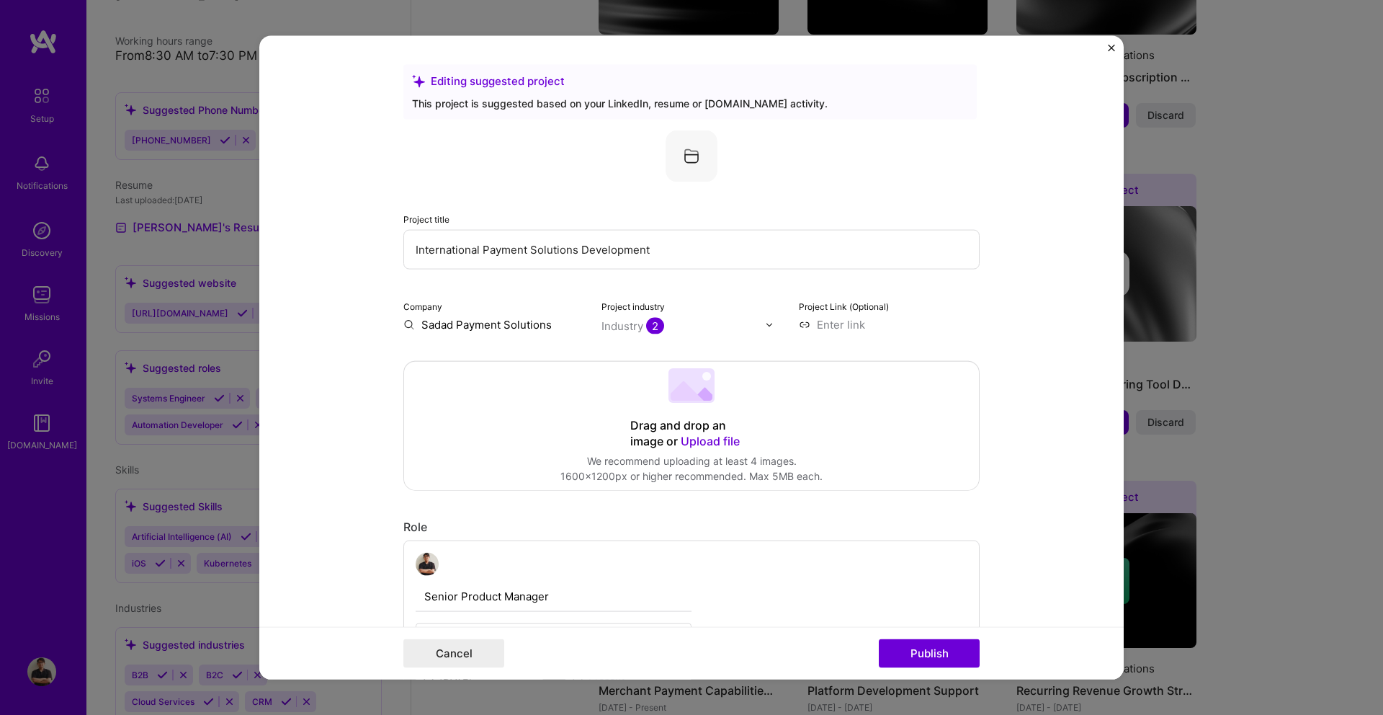
click at [691, 322] on input "text" at bounding box center [684, 325] width 164 height 15
click at [625, 330] on div "Industry" at bounding box center [623, 325] width 42 height 15
click at [769, 325] on img at bounding box center [769, 324] width 9 height 9
click at [520, 385] on div "Drag and drop an image or Upload file Upload file We recommend uploading at lea…" at bounding box center [691, 426] width 575 height 128
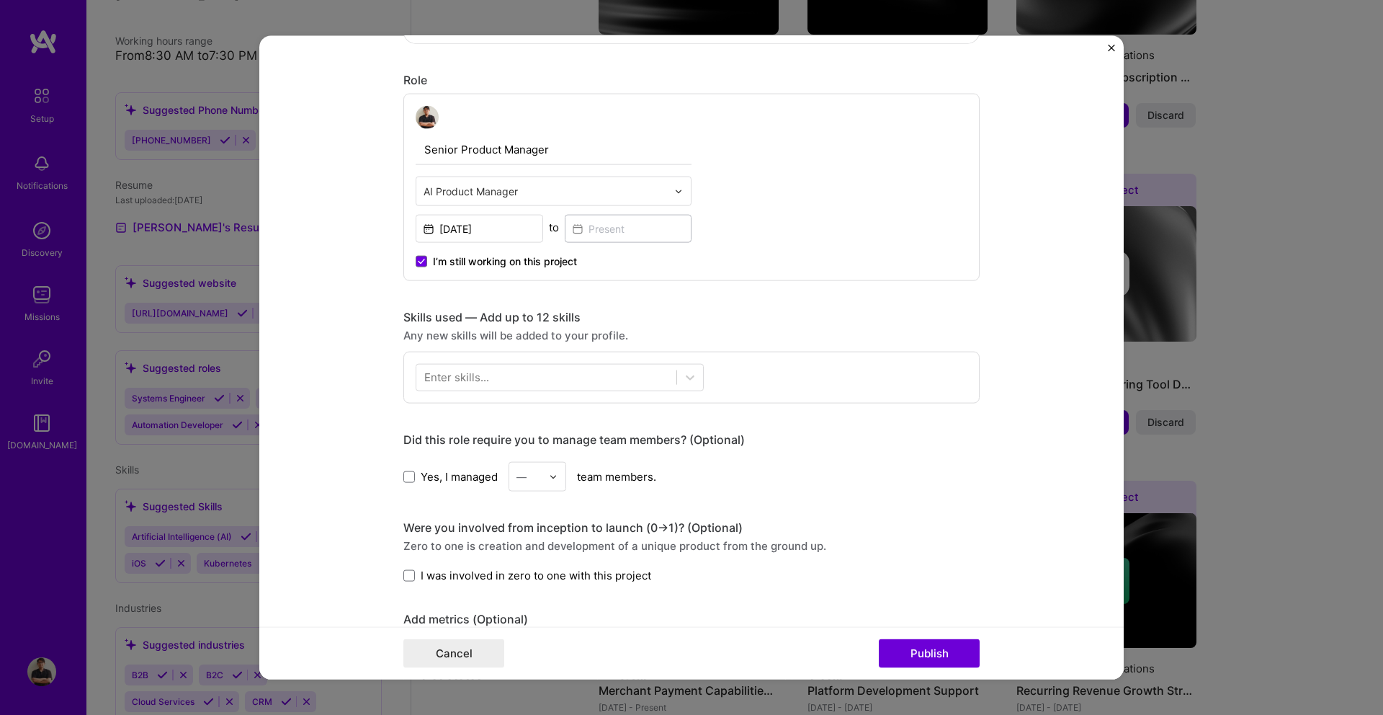
scroll to position [447, 0]
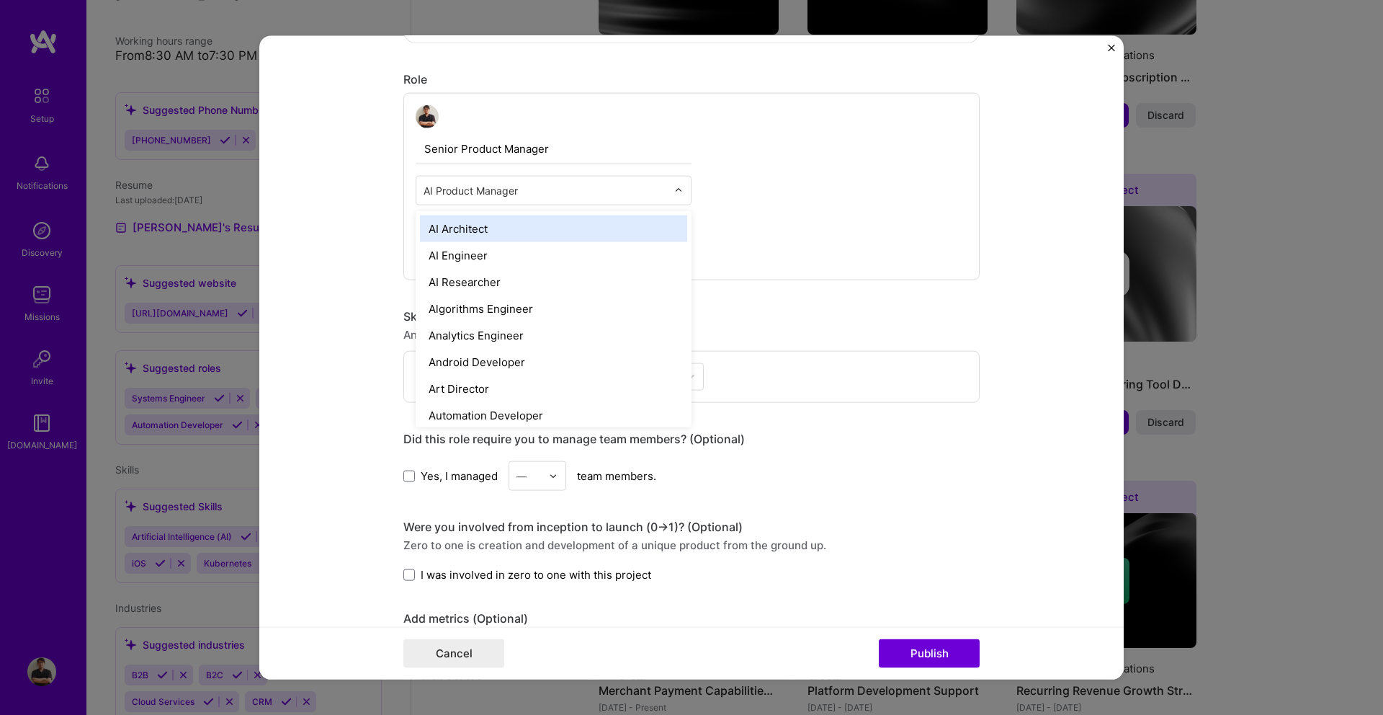
click at [653, 180] on div "AI Product Manager" at bounding box center [545, 191] width 258 height 28
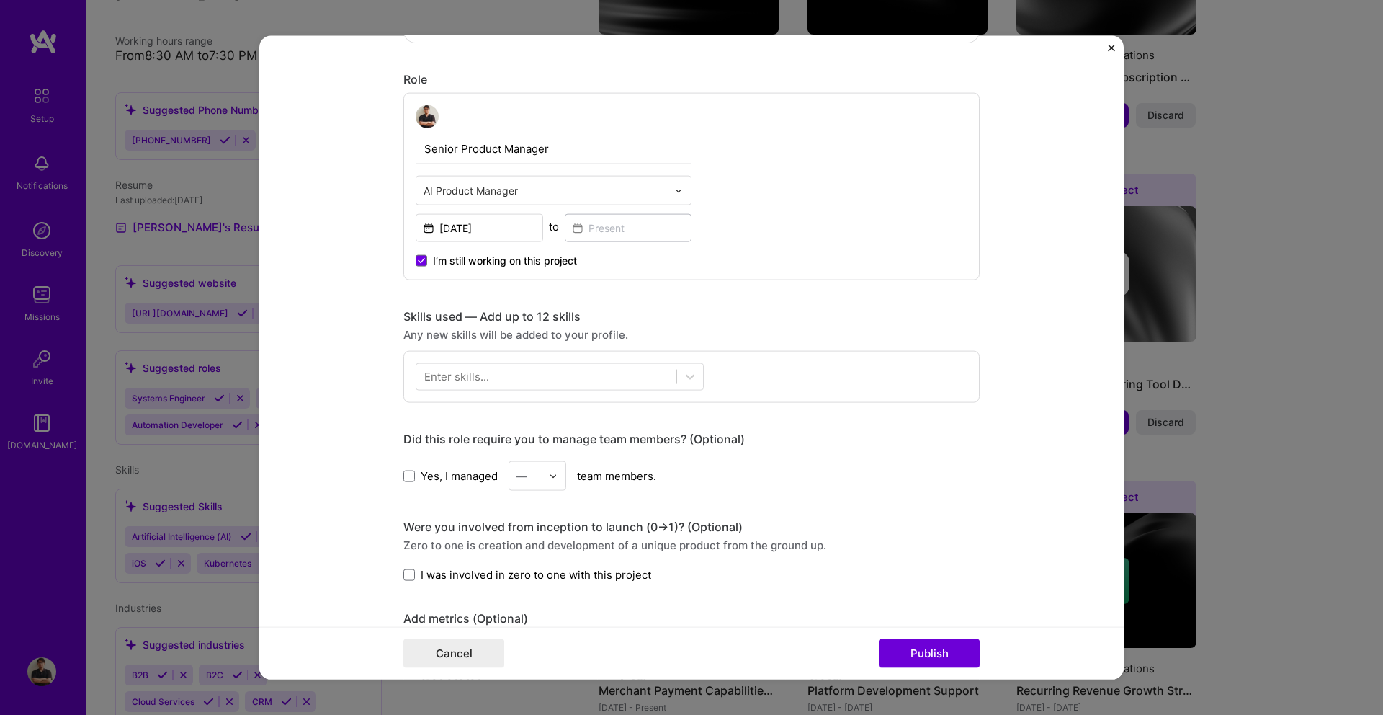
click at [754, 246] on div "Senior Product Manager AI Product Manager May, 2025 to I’m still working on thi…" at bounding box center [691, 186] width 576 height 187
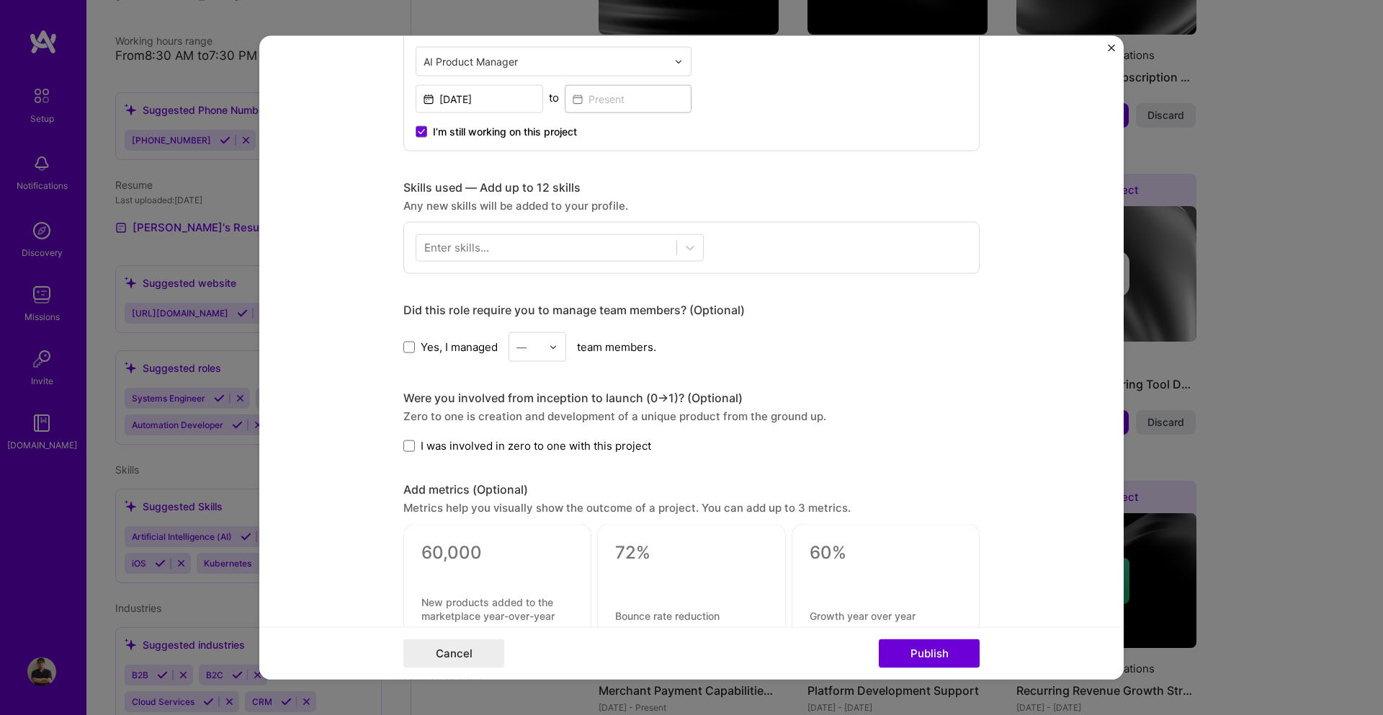
scroll to position [0, 0]
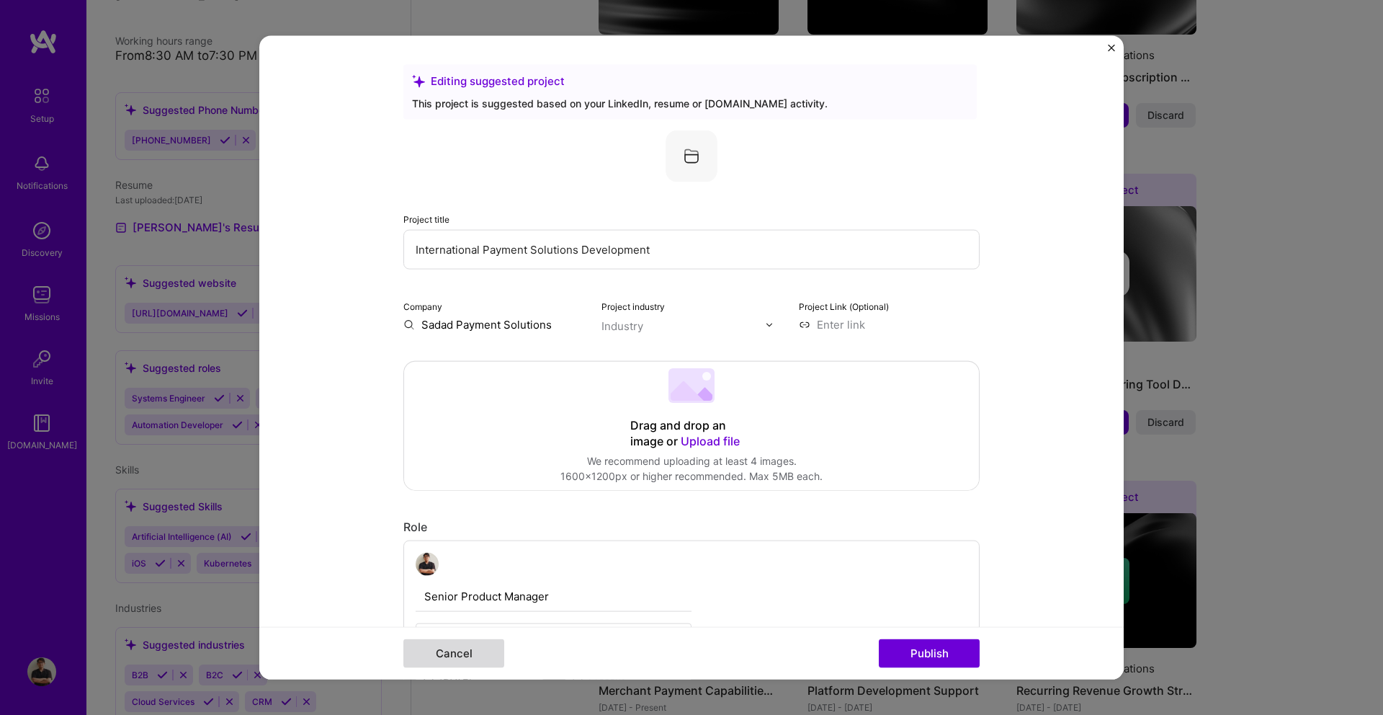
click at [481, 644] on button "Cancel" at bounding box center [453, 652] width 101 height 29
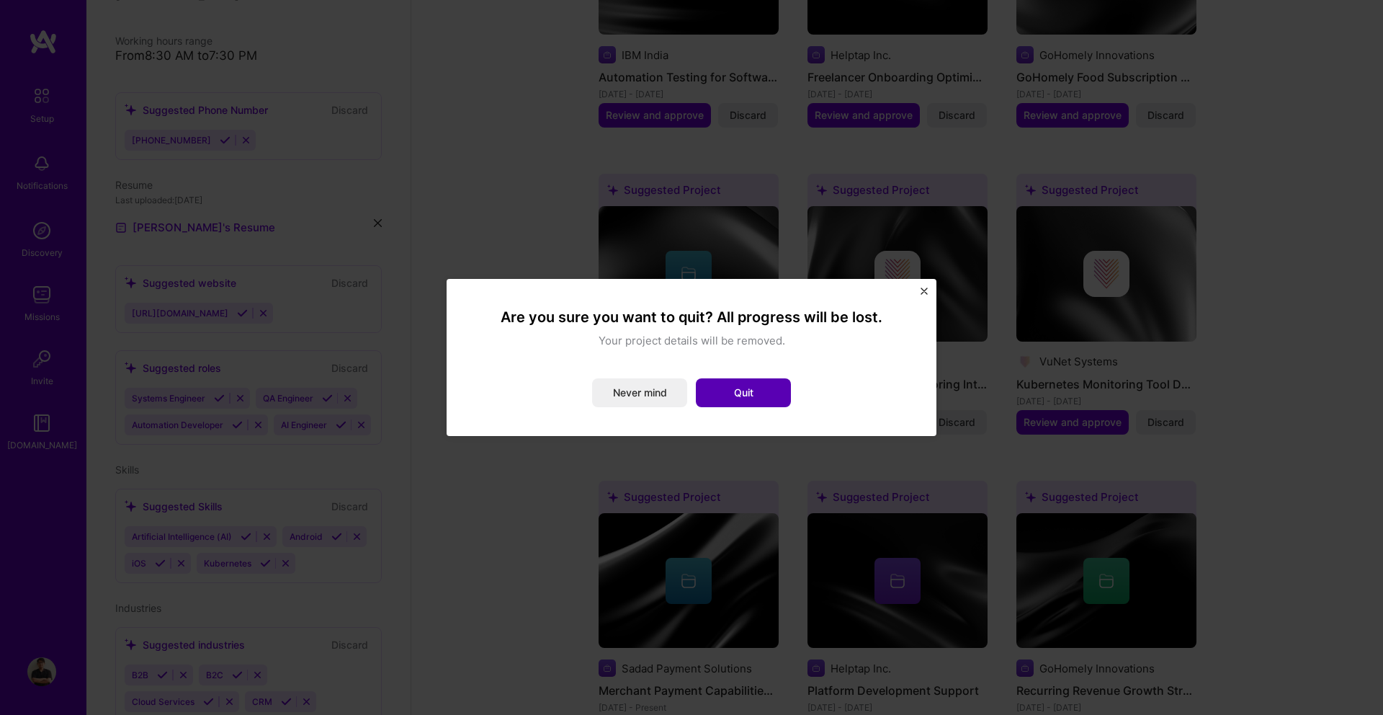
click at [729, 385] on button "Quit" at bounding box center [743, 392] width 95 height 29
